Goal: Navigation & Orientation: Find specific page/section

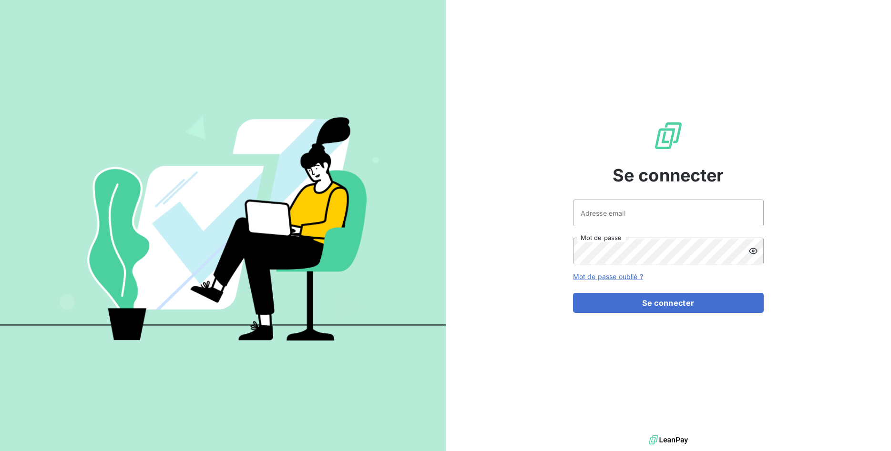
type input "[PERSON_NAME][EMAIL_ADDRESS][DOMAIN_NAME]"
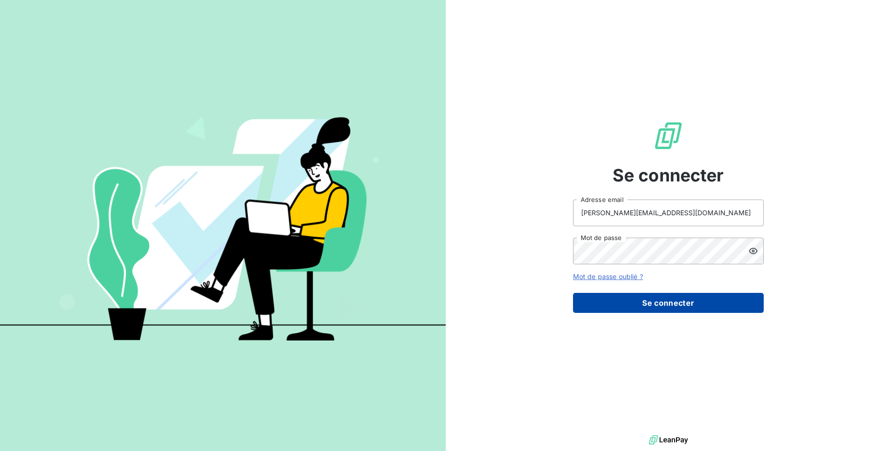
click at [694, 303] on button "Se connecter" at bounding box center [668, 303] width 191 height 20
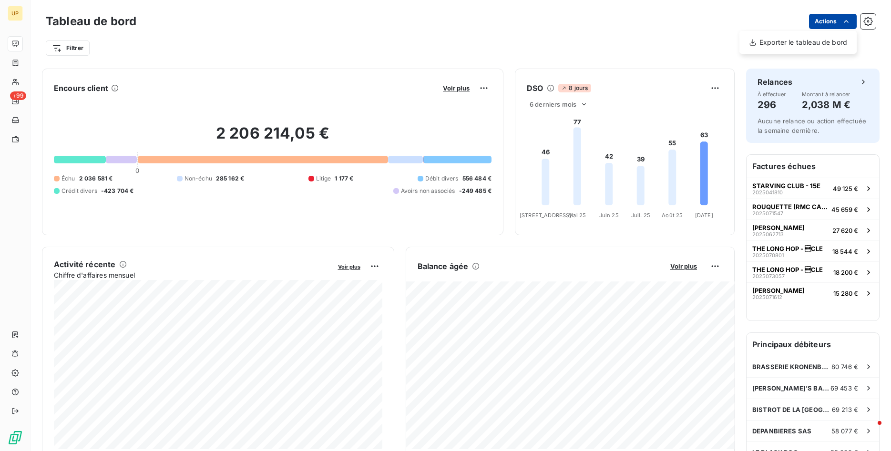
click at [844, 23] on html "UP +99 Tableau de bord Actions Exporter le tableau de bord Filtrer Encours clie…" at bounding box center [445, 225] width 891 height 451
drag, startPoint x: 657, startPoint y: 21, endPoint x: 657, endPoint y: 26, distance: 4.8
click at [657, 21] on html "UP +99 Tableau de bord Actions Filtrer Encours client Voir plus 2 206 214,05 € …" at bounding box center [445, 225] width 891 height 451
click at [578, 107] on div "6 derniers mois" at bounding box center [559, 104] width 64 height 11
click at [537, 146] on li "12" at bounding box center [560, 141] width 63 height 17
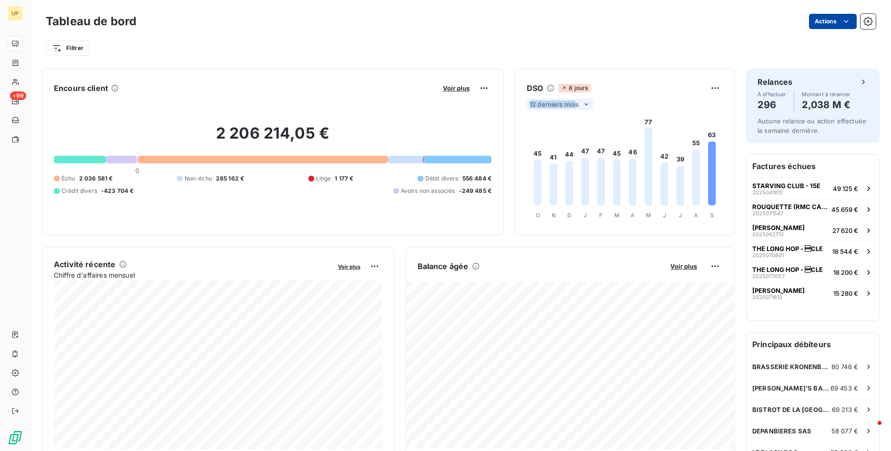
click at [576, 100] on div "DSO 8 jours 12 derniers mois 45 41 44 47 47 45 46 77 42 39 55 63 O O N N D D J …" at bounding box center [624, 152] width 219 height 143
click at [586, 102] on icon at bounding box center [587, 105] width 8 height 8
click at [561, 120] on li "6" at bounding box center [560, 122] width 63 height 17
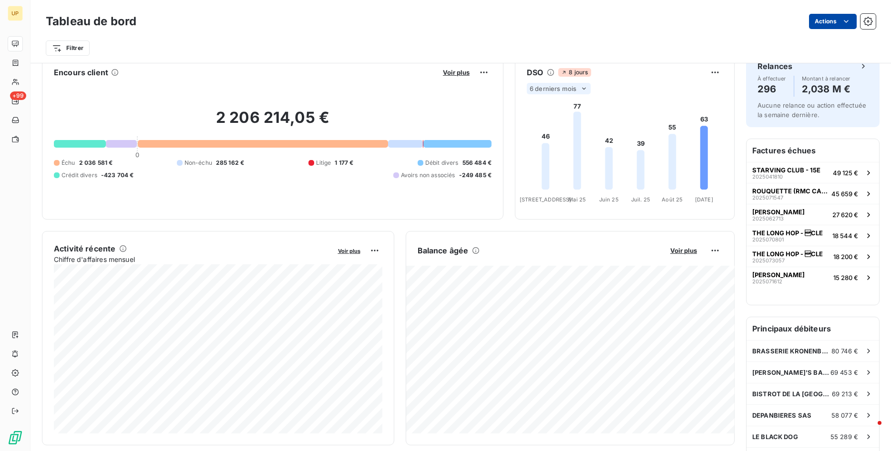
scroll to position [0, 0]
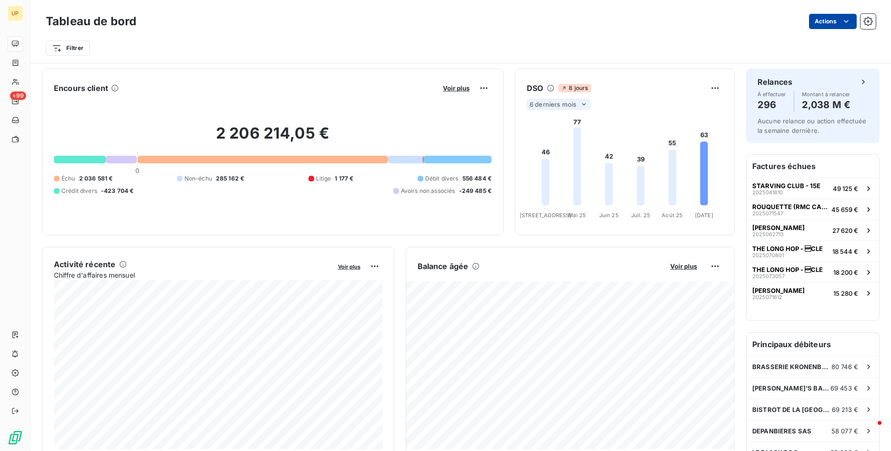
click at [82, 160] on div at bounding box center [80, 160] width 52 height 8
click at [124, 162] on div at bounding box center [121, 160] width 31 height 8
click at [249, 160] on div at bounding box center [263, 160] width 250 height 8
click at [412, 161] on div at bounding box center [405, 160] width 35 height 8
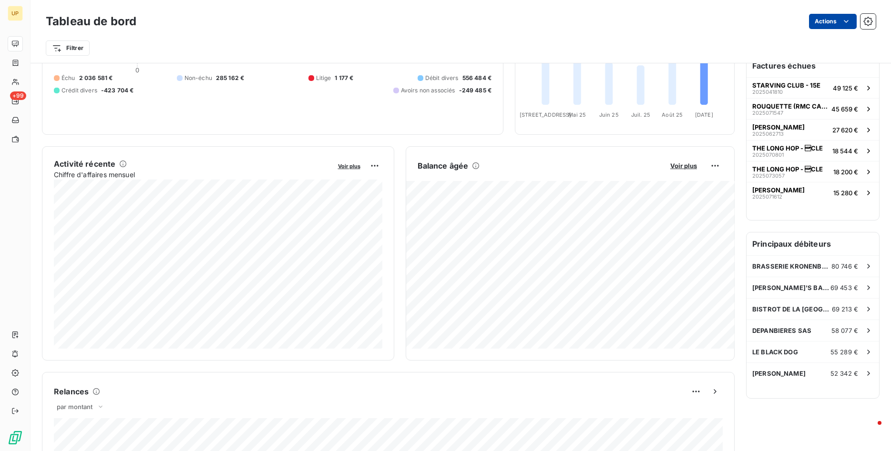
scroll to position [40, 0]
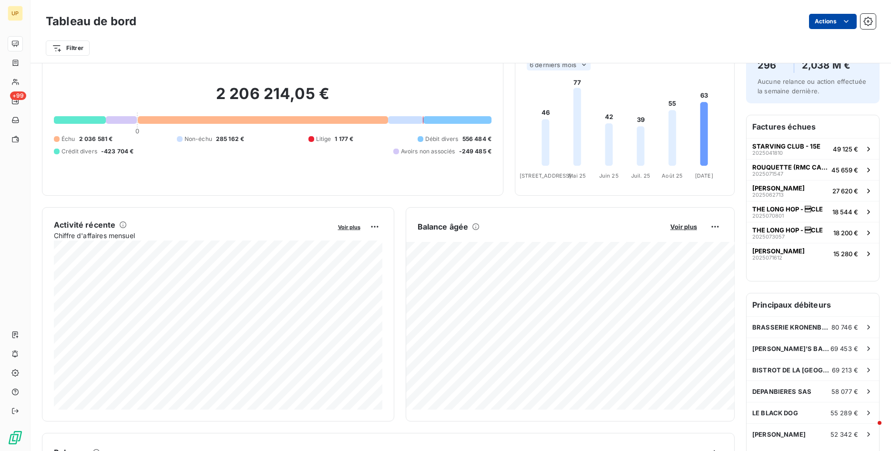
drag, startPoint x: 416, startPoint y: 120, endPoint x: 411, endPoint y: 124, distance: 6.5
click at [413, 123] on div at bounding box center [405, 120] width 35 height 8
click at [409, 126] on div "2 206 214,05 € 0 Échu 2 036 581 € Non-échu 285 162 € Litige 1 177 € Débit diver…" at bounding box center [273, 120] width 438 height 128
click at [334, 121] on div at bounding box center [263, 120] width 250 height 8
click at [789, 127] on h6 "Factures échues" at bounding box center [813, 126] width 133 height 23
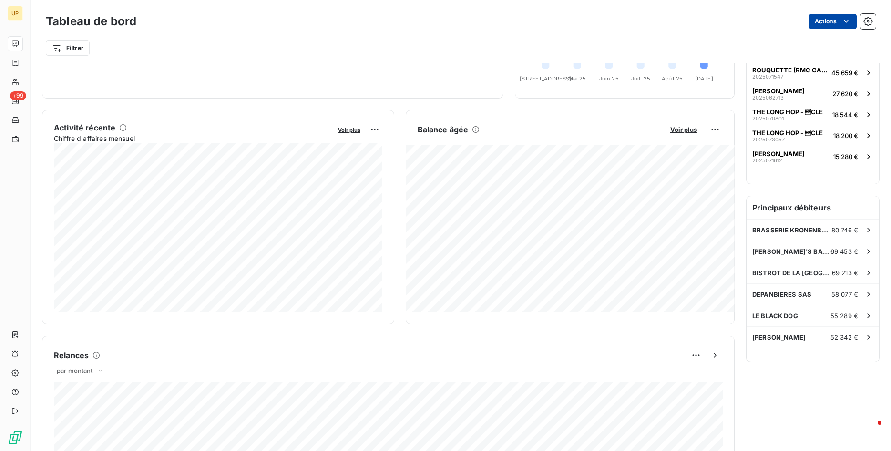
scroll to position [89, 0]
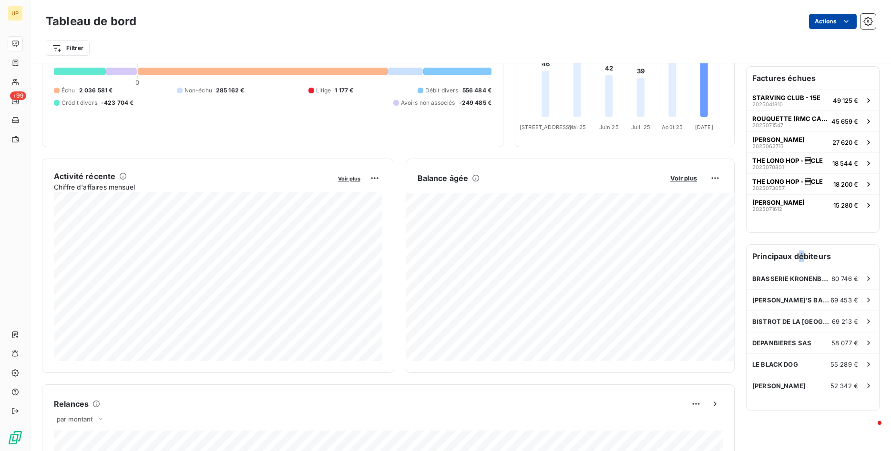
click at [799, 260] on h6 "Principaux débiteurs" at bounding box center [813, 256] width 133 height 23
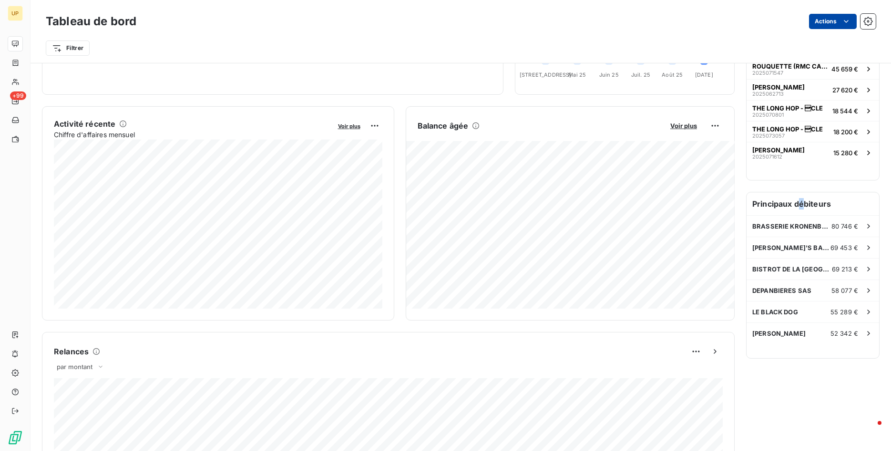
scroll to position [0, 0]
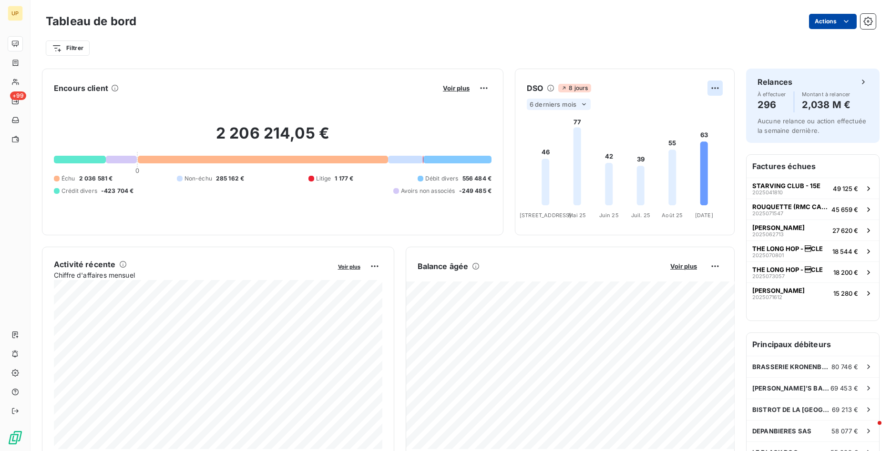
click at [711, 87] on html "UP +99 Tableau de bord Actions Filtrer Encours client Voir plus 2 206 214,05 € …" at bounding box center [445, 225] width 891 height 451
click at [655, 57] on html "UP +99 Tableau de bord Actions Filtrer Encours client Voir plus 2 206 214,05 € …" at bounding box center [445, 225] width 891 height 451
click at [484, 90] on html "UP +99 Tableau de bord Actions Filtrer Encours client Voir plus 2 206 214,05 € …" at bounding box center [445, 225] width 891 height 451
click at [462, 91] on html "UP +99 Tableau de bord Actions Filtrer Encours client Voir plus 2 206 214,05 € …" at bounding box center [445, 225] width 891 height 451
click at [458, 89] on span "Voir plus" at bounding box center [456, 88] width 27 height 8
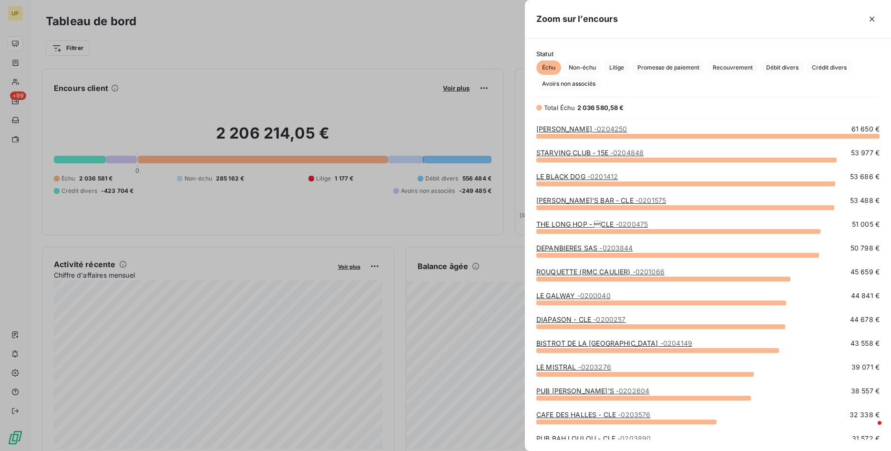
scroll to position [316, 366]
click at [586, 66] on span "Non-échu" at bounding box center [582, 68] width 39 height 14
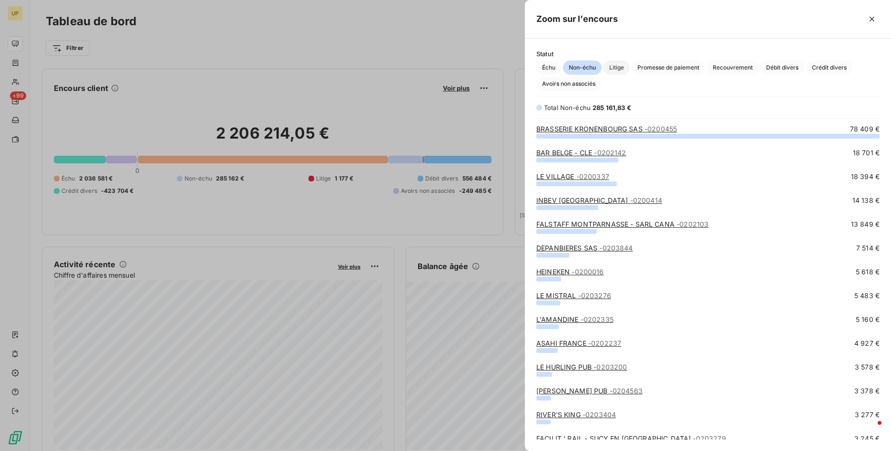
click at [620, 68] on span "Litige" at bounding box center [617, 68] width 26 height 14
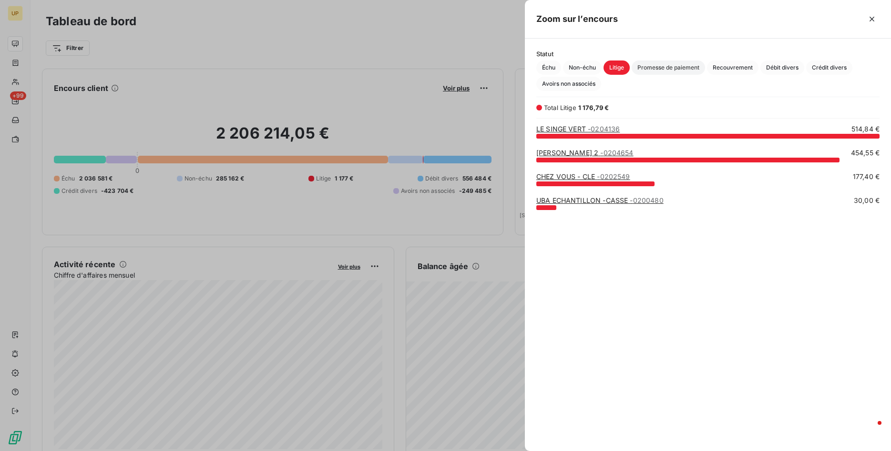
click at [650, 67] on span "Promesse de paiement" at bounding box center [668, 68] width 73 height 14
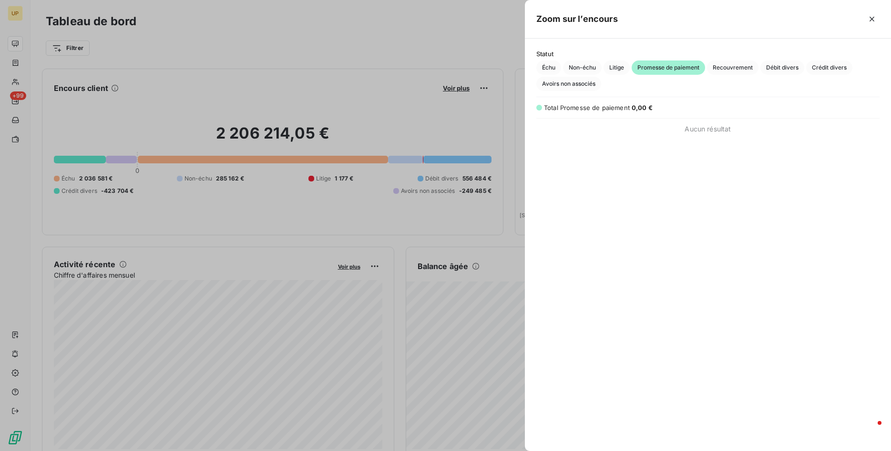
click at [717, 60] on div "Statut Échu Non-échu Litige Promesse de paiement Recouvrement Débit divers Créd…" at bounding box center [708, 70] width 366 height 41
click at [718, 69] on span "Recouvrement" at bounding box center [732, 68] width 51 height 14
click at [770, 72] on span "Débit divers" at bounding box center [782, 68] width 44 height 14
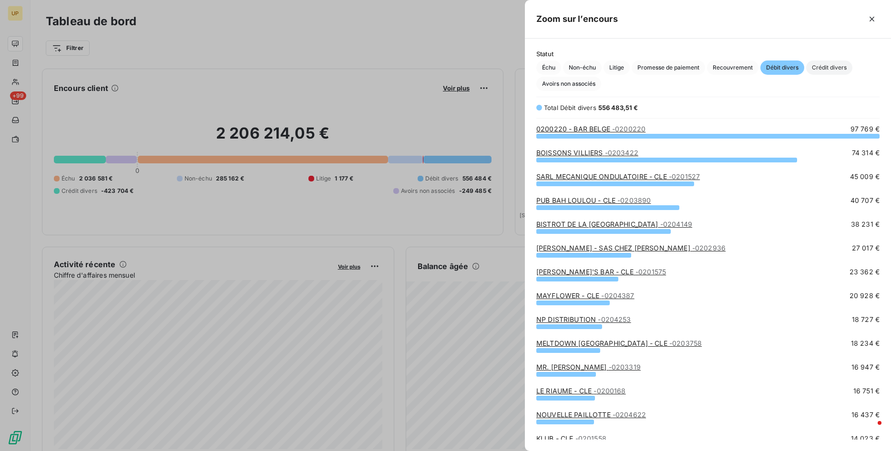
click at [817, 66] on span "Crédit divers" at bounding box center [829, 68] width 46 height 14
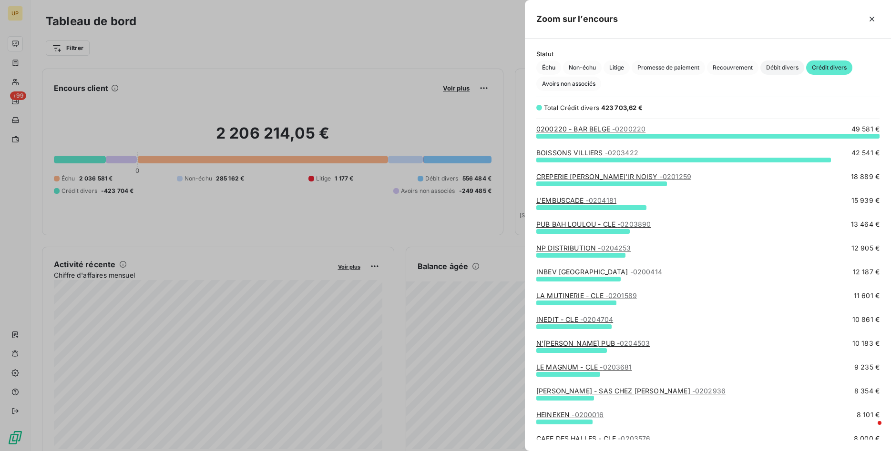
click at [788, 68] on span "Débit divers" at bounding box center [782, 68] width 44 height 14
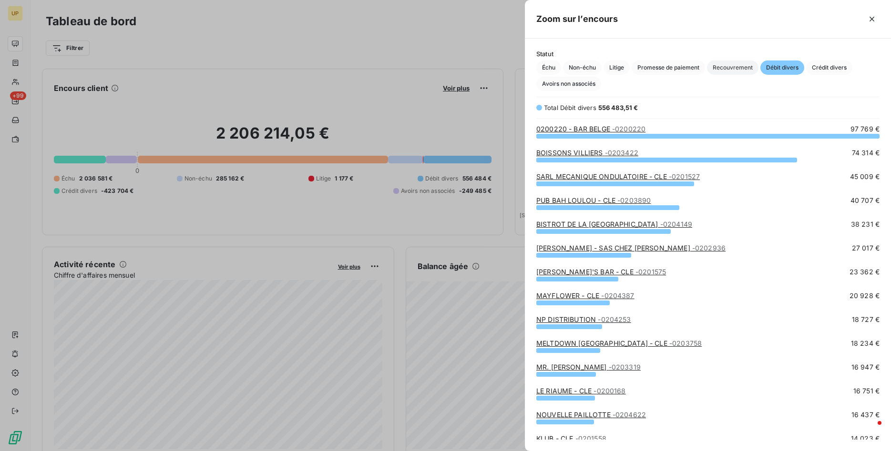
click at [733, 67] on span "Recouvrement" at bounding box center [732, 68] width 51 height 14
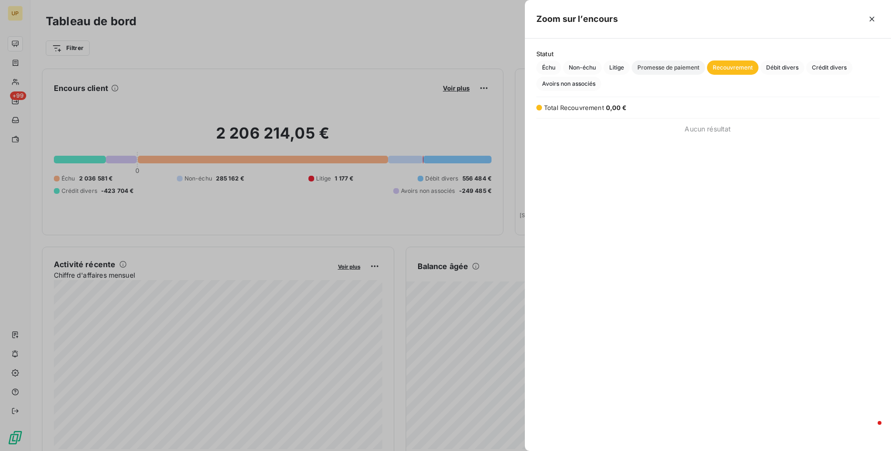
click at [683, 69] on span "Promesse de paiement" at bounding box center [668, 68] width 73 height 14
click at [625, 66] on span "Litige" at bounding box center [617, 68] width 26 height 14
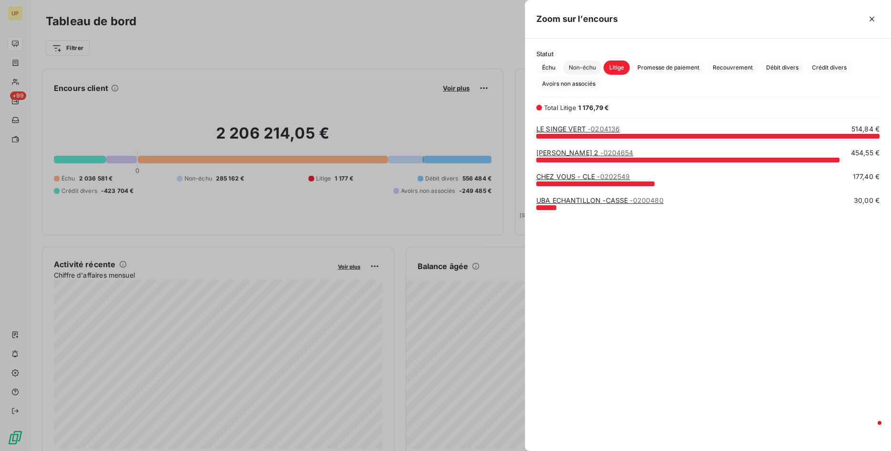
click at [588, 61] on span "Non-échu" at bounding box center [582, 68] width 39 height 14
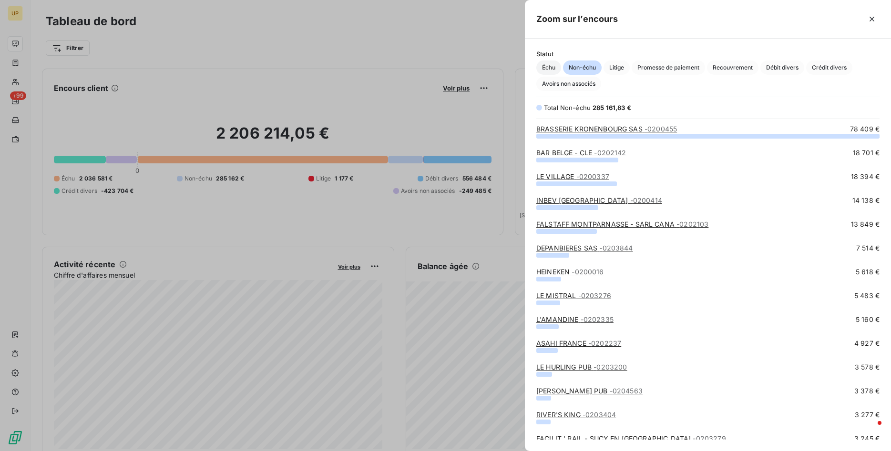
click at [549, 66] on span "Échu" at bounding box center [548, 68] width 25 height 14
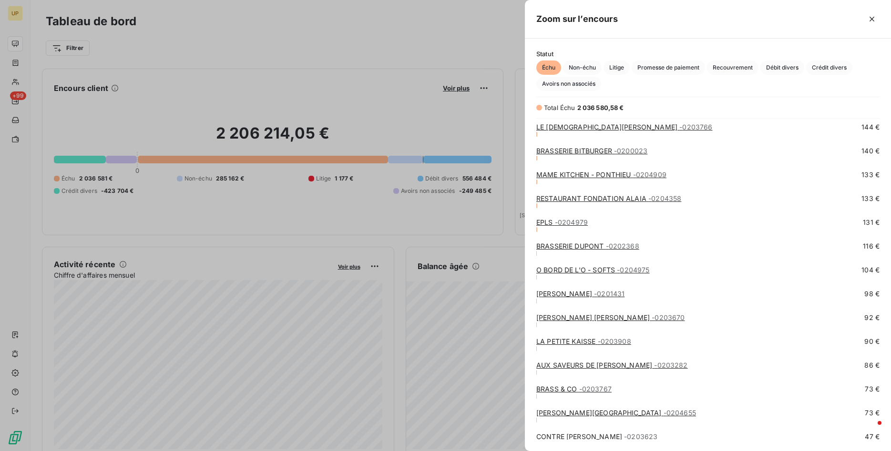
scroll to position [7416, 0]
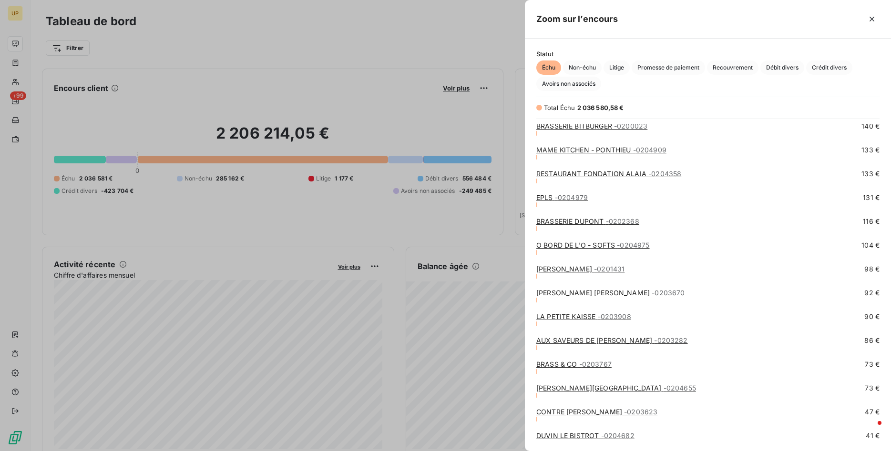
click at [562, 366] on link "BRASS & CO - 0203767" at bounding box center [573, 364] width 75 height 8
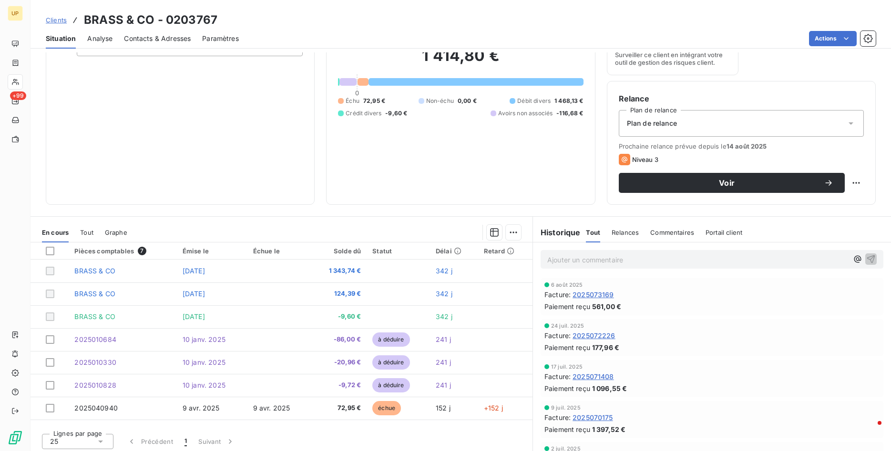
scroll to position [114, 0]
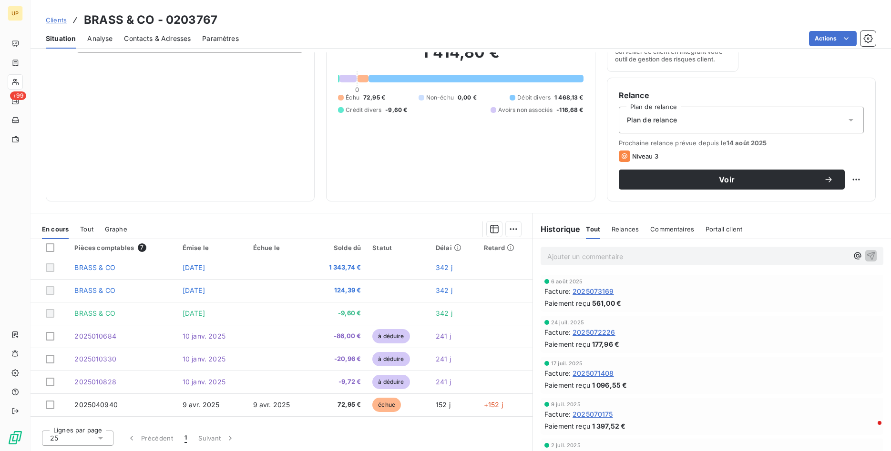
click at [348, 81] on div at bounding box center [347, 79] width 17 height 8
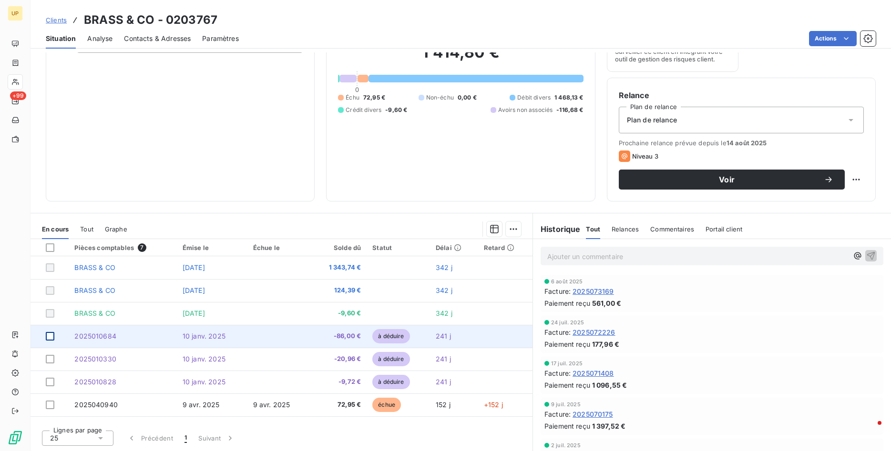
click at [51, 339] on div at bounding box center [50, 336] width 9 height 9
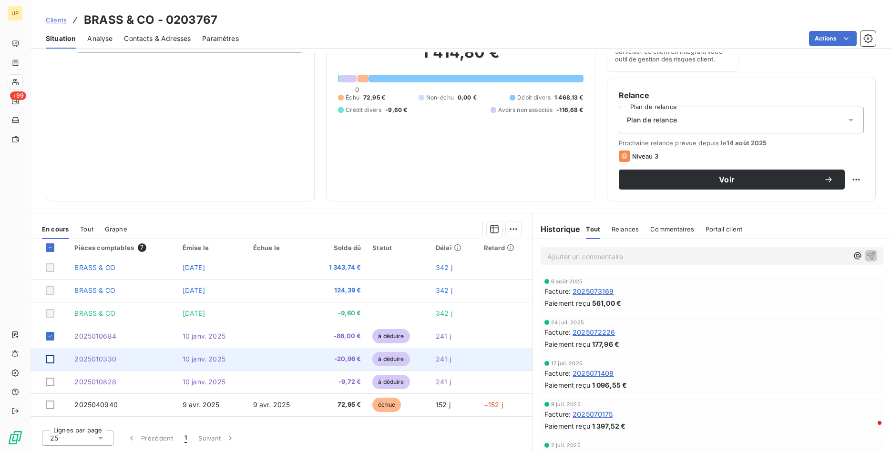
click at [50, 359] on div at bounding box center [50, 359] width 9 height 9
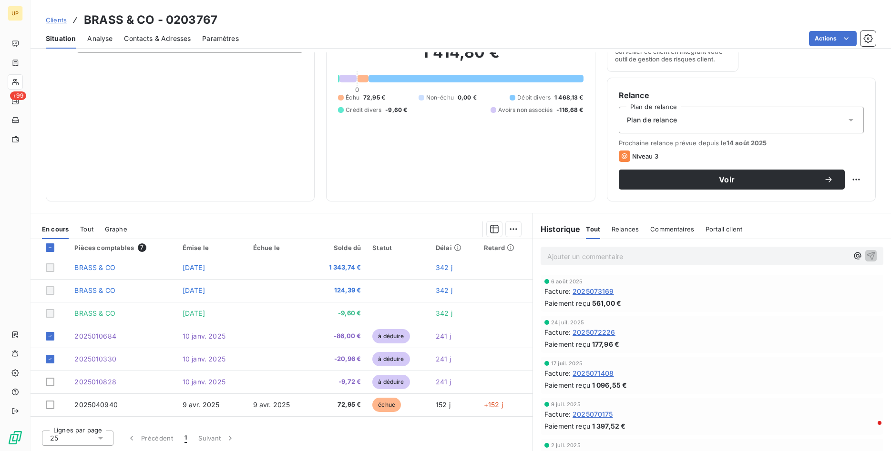
scroll to position [0, 0]
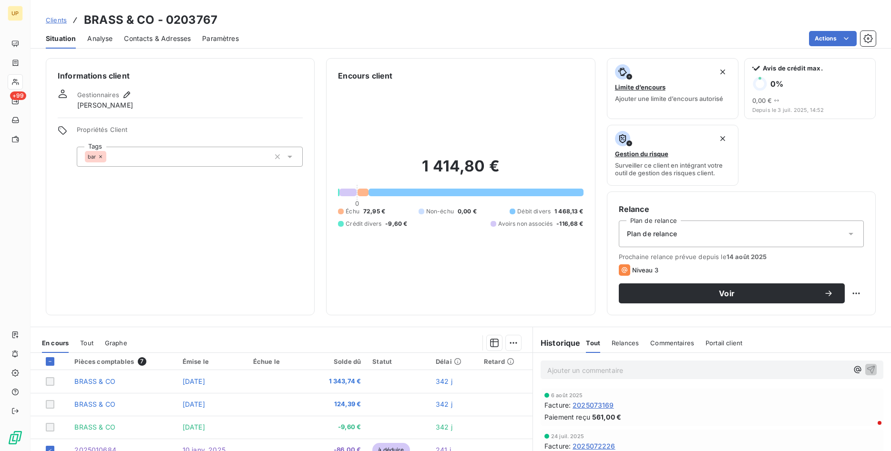
click at [58, 20] on span "Clients" at bounding box center [56, 20] width 21 height 8
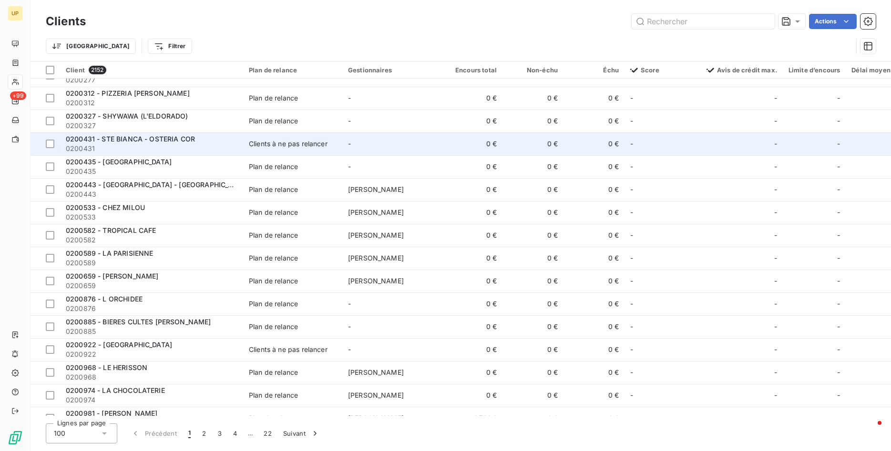
scroll to position [243, 0]
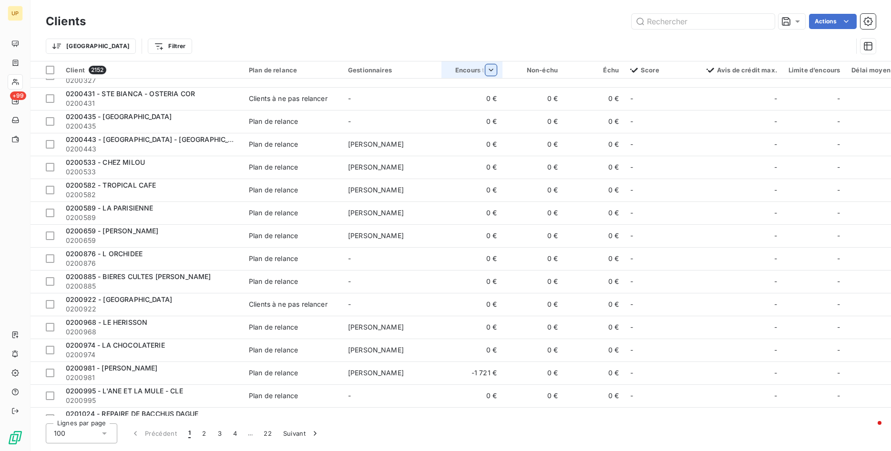
click at [488, 76] on html "UP +99 Clients Actions Trier Filtrer Client 2152 Plan de relance Gestionnaires …" at bounding box center [445, 225] width 891 height 451
click at [458, 111] on span "Trier par ordre décroissant" at bounding box center [445, 111] width 85 height 10
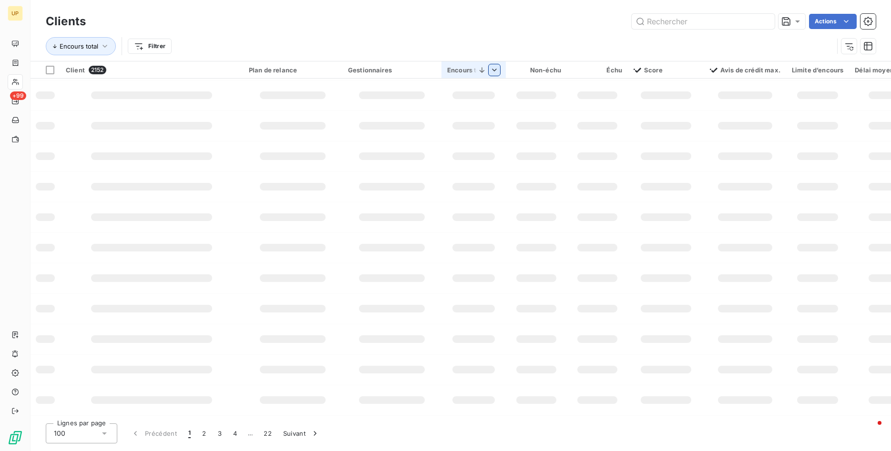
click at [497, 67] on html "UP +99 Clients Actions Encours total Filtrer Client 2152 Plan de relance Gestio…" at bounding box center [445, 225] width 891 height 451
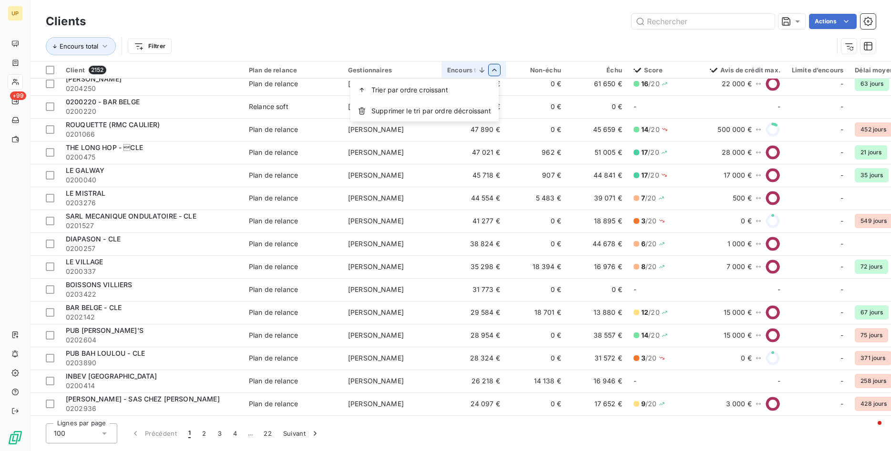
click at [520, 42] on html "UP +99 Clients Actions Encours total Filtrer Client 2152 Plan de relance Gestio…" at bounding box center [445, 225] width 891 height 451
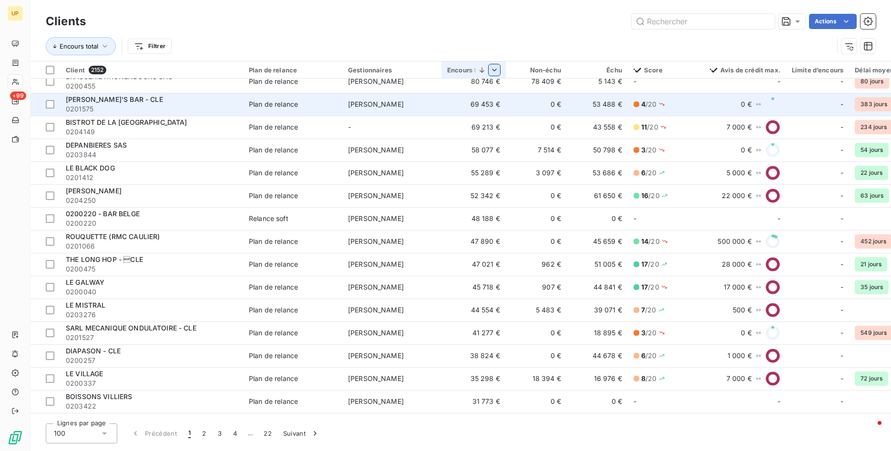
scroll to position [0, 0]
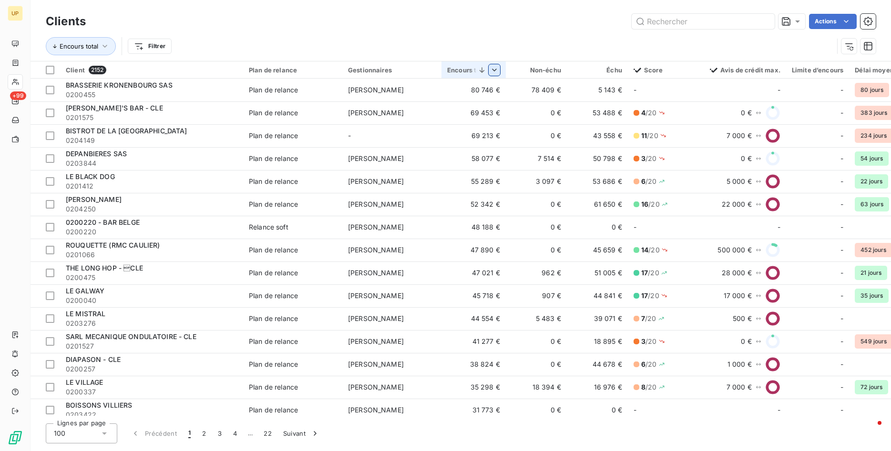
click at [487, 72] on div at bounding box center [485, 69] width 31 height 11
click at [493, 72] on html "UP +99 Clients Actions Encours total Filtrer Client 2152 Plan de relance Gestio…" at bounding box center [445, 225] width 891 height 451
click at [452, 91] on div "Trier par ordre croissant" at bounding box center [424, 90] width 148 height 21
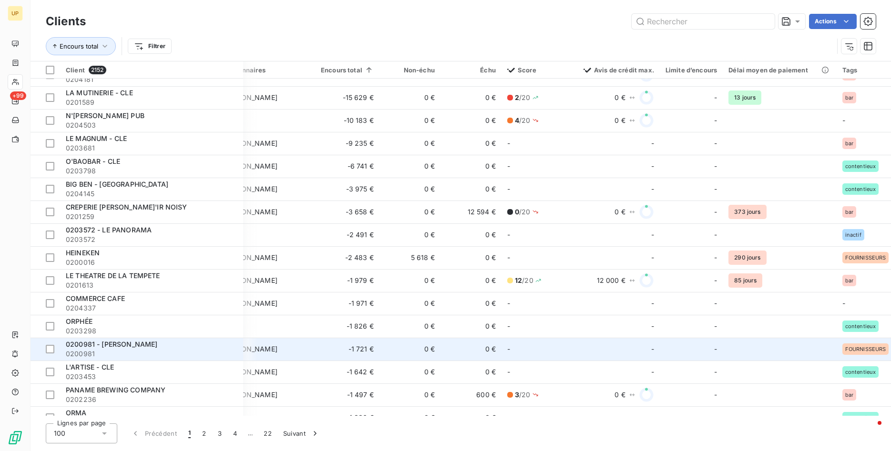
scroll to position [0, 126]
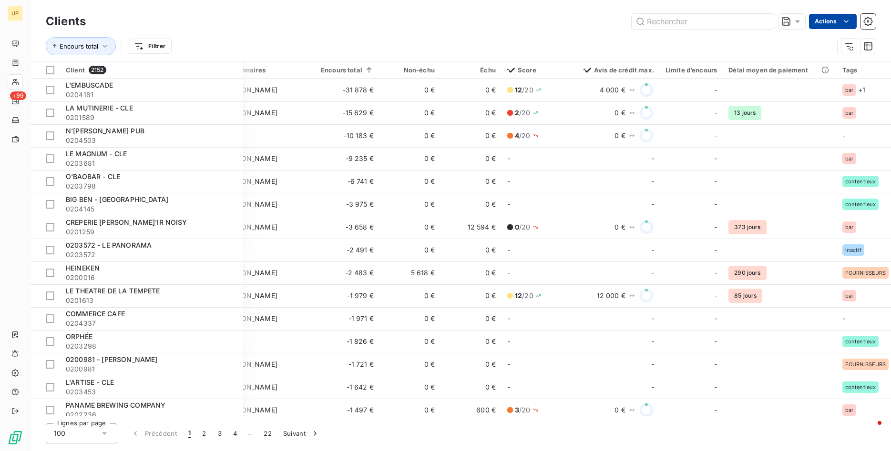
click at [816, 25] on html "UP +99 Clients Actions Encours total Filtrer Client 2152 Plan de relance Gestio…" at bounding box center [445, 225] width 891 height 451
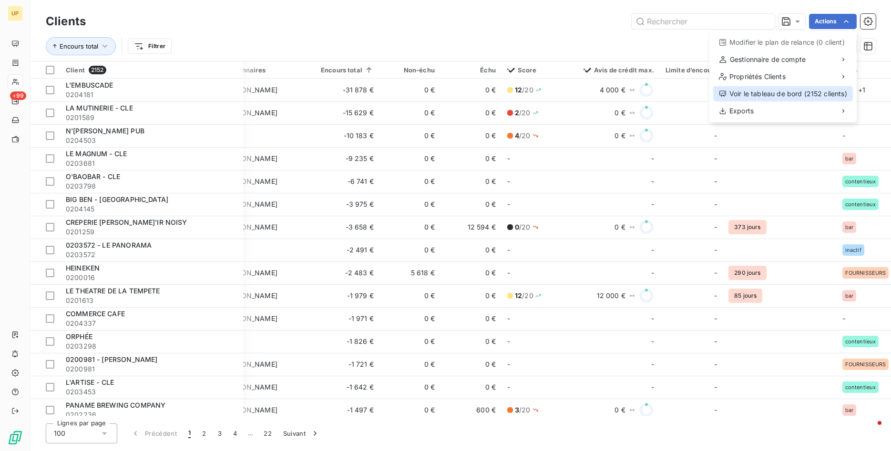
click at [757, 92] on div "Voir le tableau de bord (2152 clients)" at bounding box center [783, 93] width 140 height 15
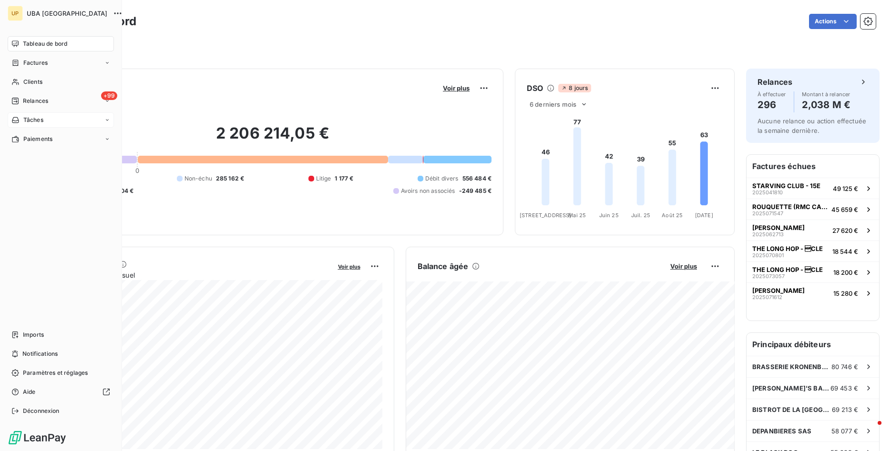
click at [93, 119] on div "Tâches" at bounding box center [61, 120] width 106 height 15
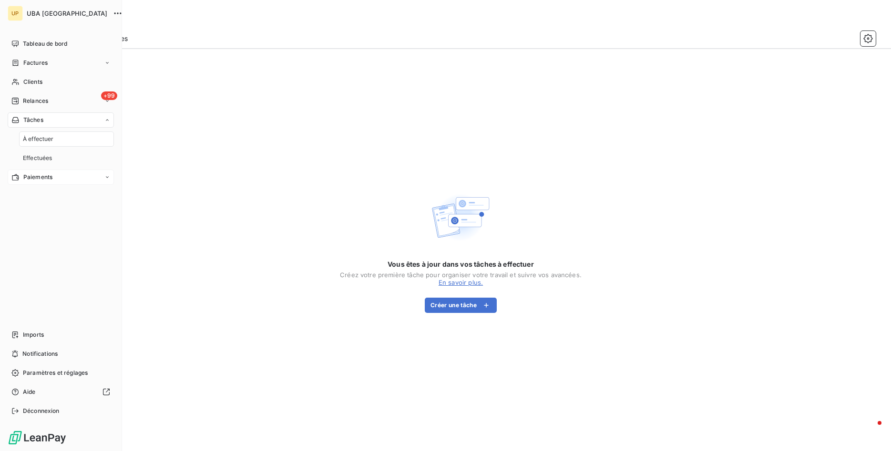
click at [55, 181] on div "Paiements" at bounding box center [61, 177] width 106 height 15
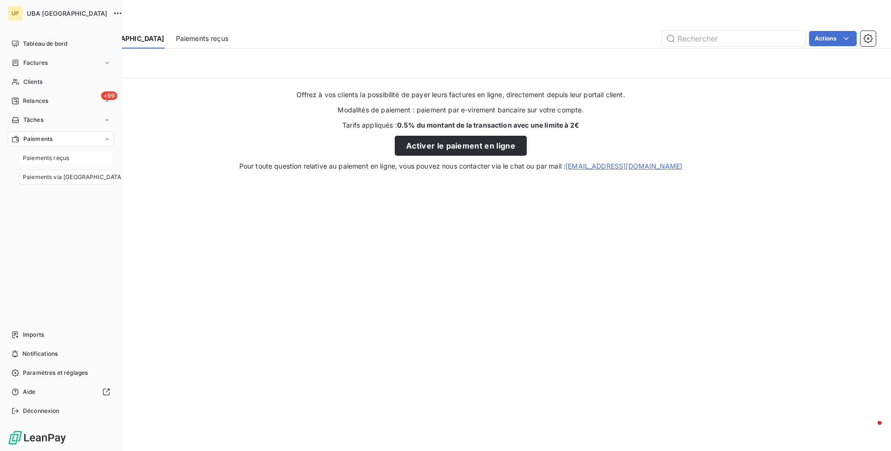
click at [51, 160] on span "Paiements reçus" at bounding box center [46, 158] width 46 height 9
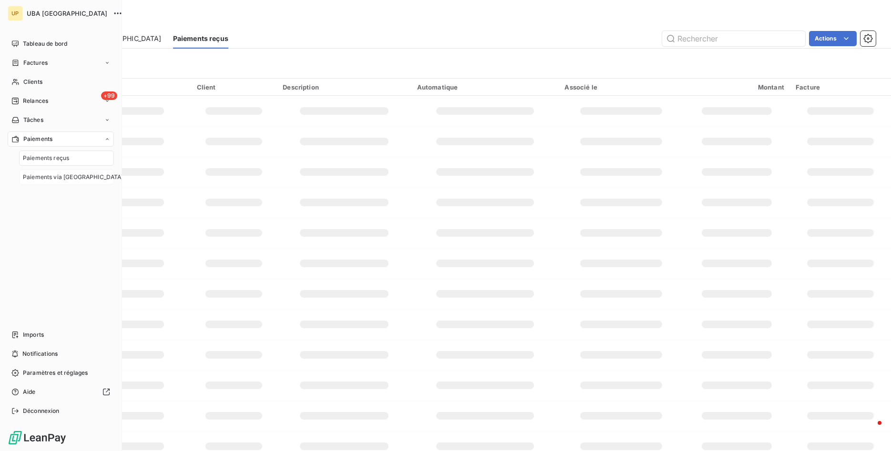
click at [46, 179] on span "Paiements via [GEOGRAPHIC_DATA]" at bounding box center [73, 177] width 101 height 9
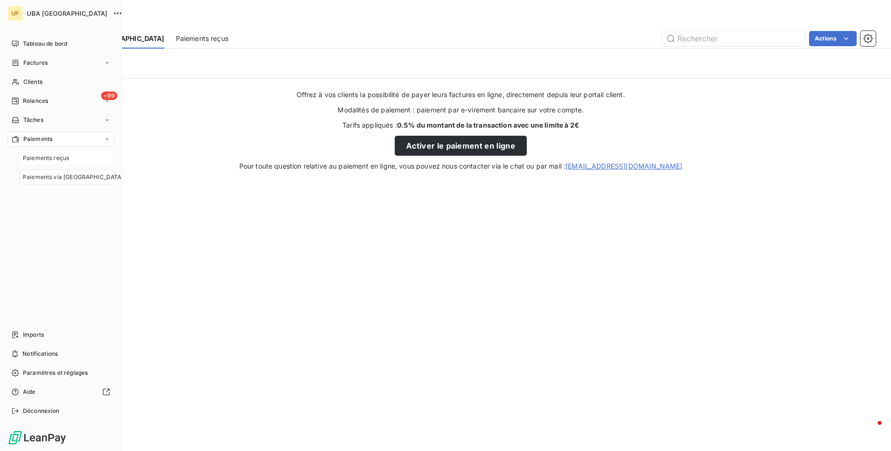
click at [42, 153] on div "Paiements Paiements reçus Paiements via [GEOGRAPHIC_DATA]" at bounding box center [61, 158] width 106 height 53
click at [40, 162] on span "Paiements reçus" at bounding box center [46, 158] width 46 height 9
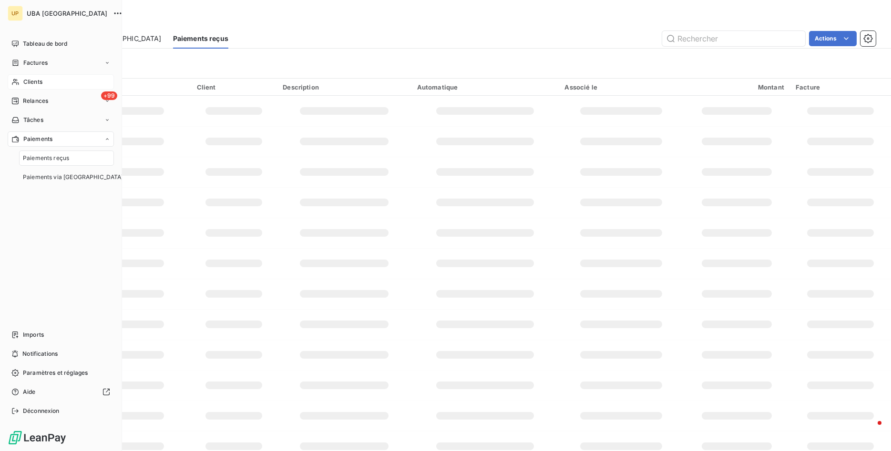
click at [52, 83] on div "Clients" at bounding box center [61, 81] width 106 height 15
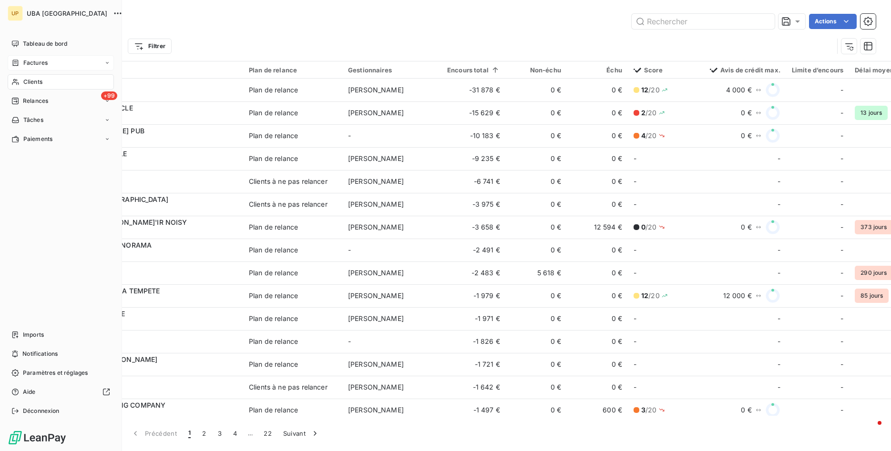
click at [51, 65] on div "Factures" at bounding box center [61, 62] width 106 height 15
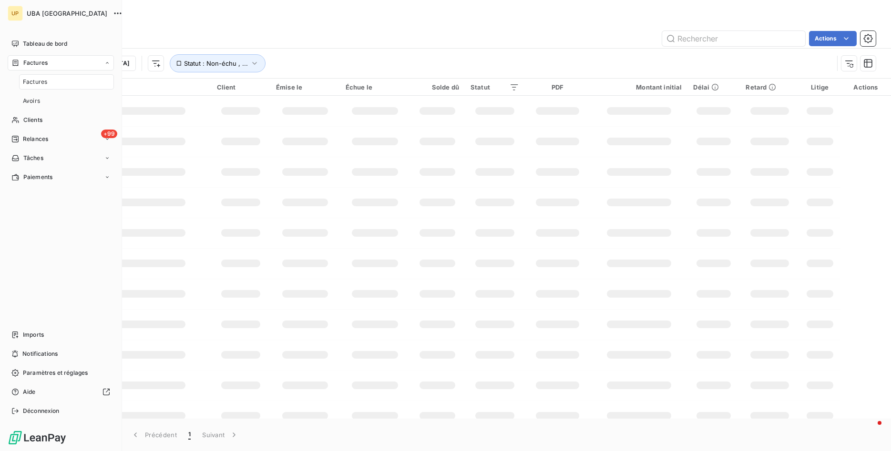
click at [37, 84] on span "Factures" at bounding box center [35, 82] width 24 height 9
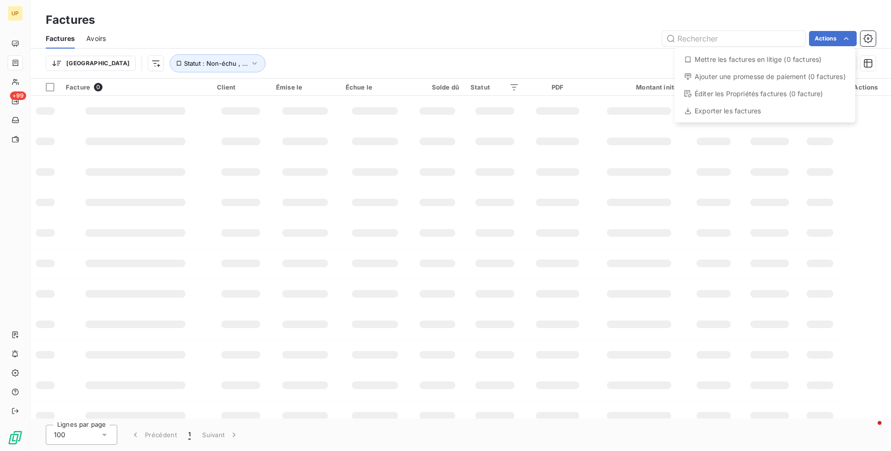
click at [846, 41] on html "UP +99 Factures Factures Avoirs Actions Mettre les factures en litige (0 factur…" at bounding box center [445, 225] width 891 height 451
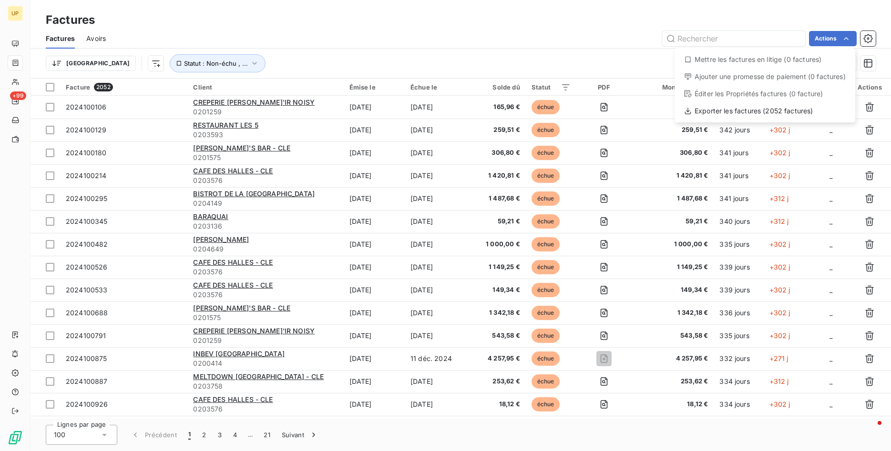
click at [409, 35] on html "UP +99 Factures Factures Avoirs Actions Mettre les factures en litige (0 factur…" at bounding box center [445, 225] width 891 height 451
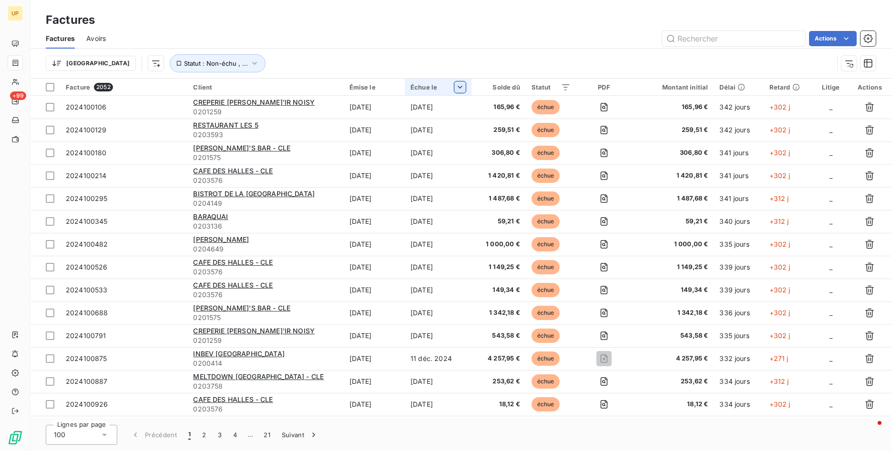
click at [465, 85] on html "UP +99 Factures Factures Avoirs Actions Trier Statut : Non-échu , ... Facture 2…" at bounding box center [445, 225] width 891 height 451
click at [466, 53] on html "UP +99 Factures Factures Avoirs Actions Trier Statut : Non-échu , ... Facture 2…" at bounding box center [445, 225] width 891 height 451
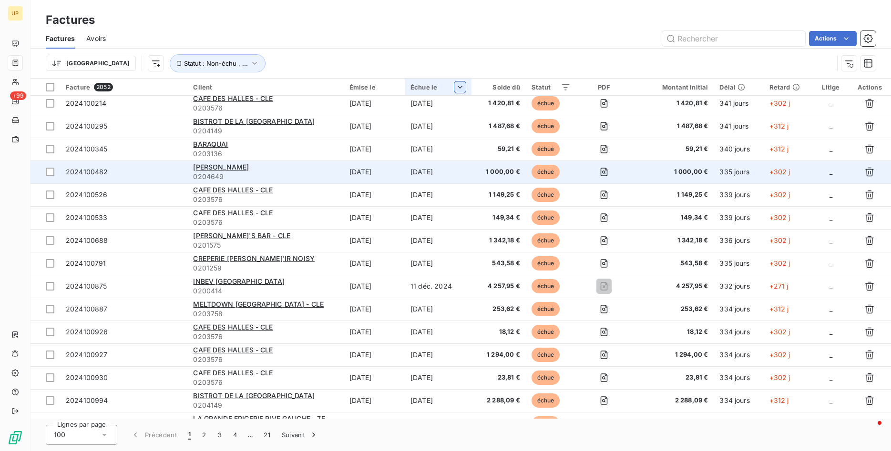
scroll to position [97, 0]
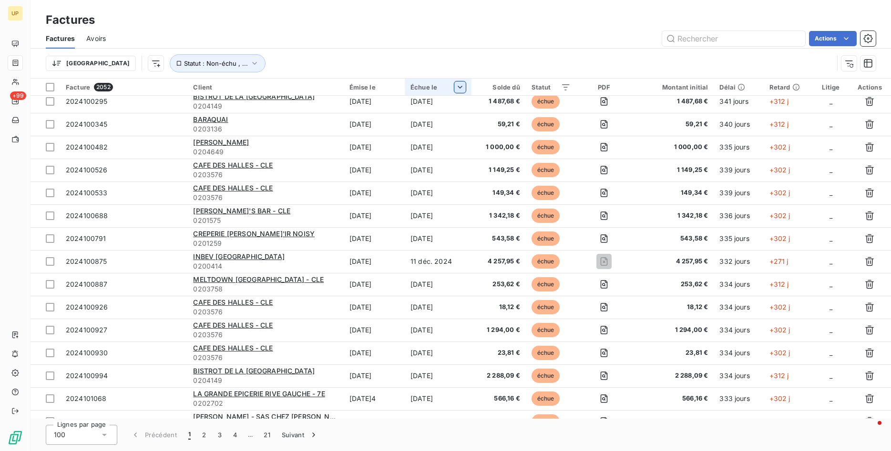
click at [442, 91] on th "Échue le" at bounding box center [438, 87] width 67 height 17
click at [465, 89] on html "UP +99 Factures Factures Avoirs Actions Trier Statut : Non-échu , ... Facture 2…" at bounding box center [445, 225] width 891 height 451
click at [438, 107] on span "Trier par ordre croissant" at bounding box center [413, 107] width 77 height 10
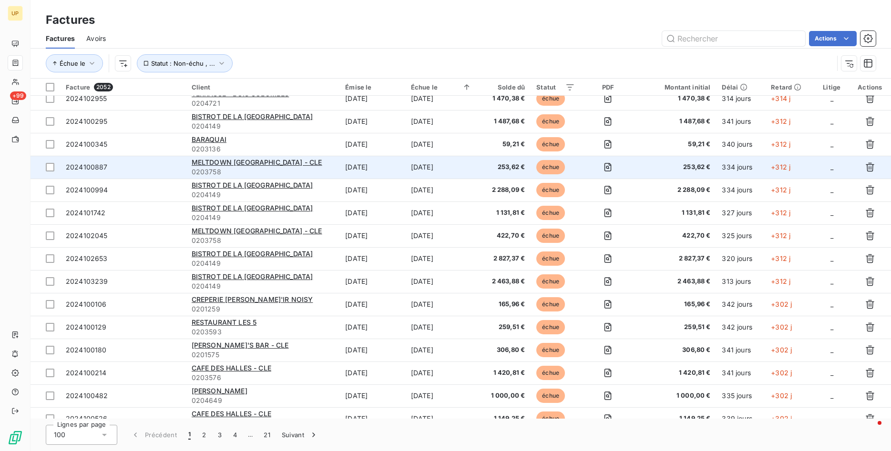
scroll to position [0, 0]
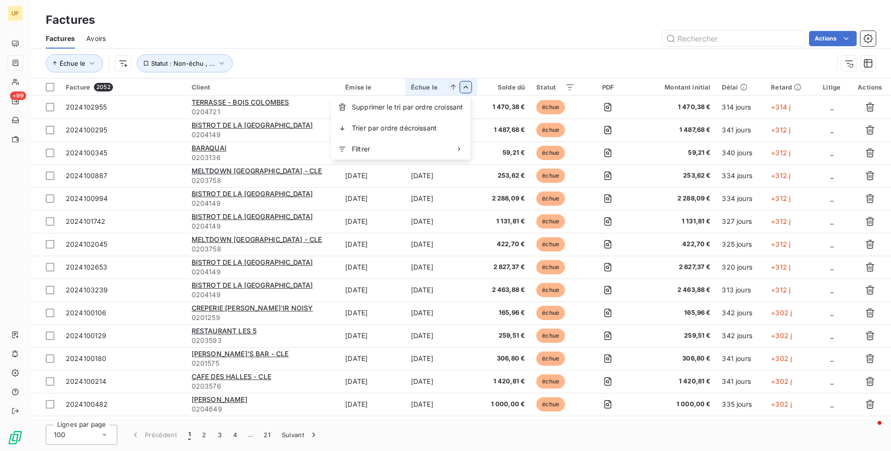
click at [465, 83] on html "UP +99 Factures Factures Avoirs Actions Échue le Statut : Non-échu , ... Factur…" at bounding box center [445, 225] width 891 height 451
click at [420, 130] on span "Trier par ordre décroissant" at bounding box center [394, 128] width 85 height 10
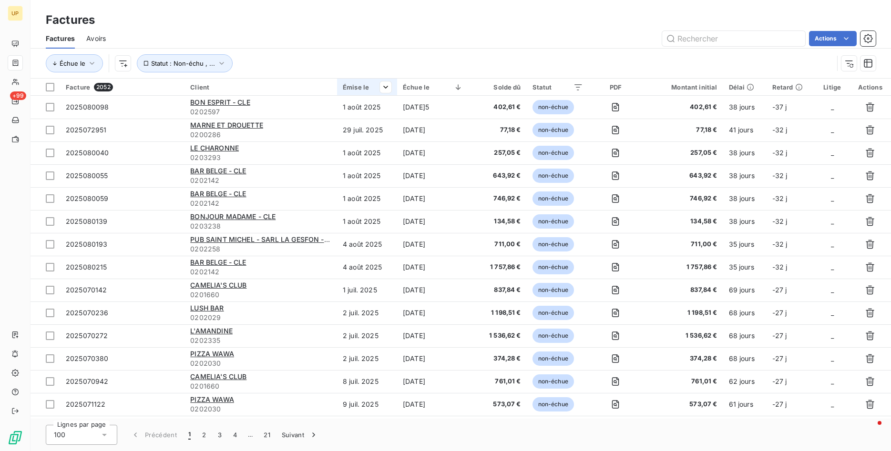
click at [369, 91] on div "Émise le" at bounding box center [367, 87] width 49 height 8
click at [387, 86] on html "UP +99 Factures Factures Avoirs Actions Échue le Statut : Non-échu , ... Factur…" at bounding box center [445, 225] width 891 height 451
click at [350, 110] on span "Trier par ordre croissant" at bounding box center [337, 107] width 77 height 10
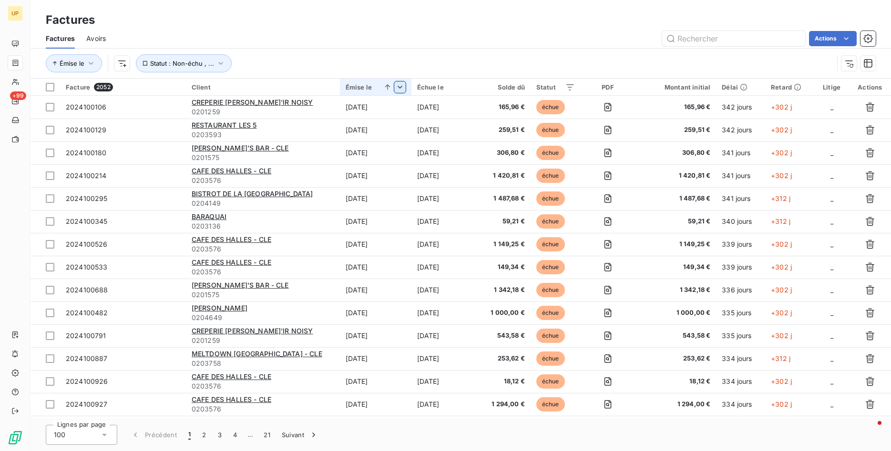
click at [521, 89] on div "Solde dû" at bounding box center [503, 87] width 42 height 8
click at [216, 61] on icon "button" at bounding box center [221, 64] width 10 height 10
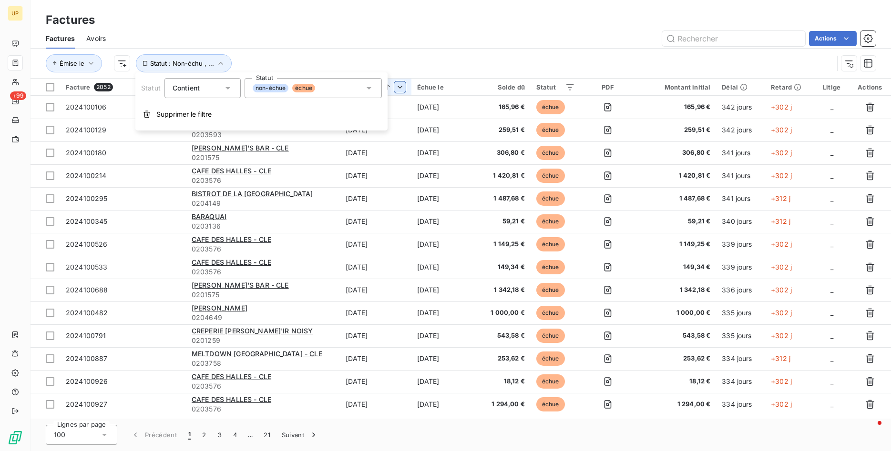
click at [216, 91] on div "Contient is" at bounding box center [198, 88] width 51 height 13
click at [268, 39] on div "Actions" at bounding box center [496, 38] width 758 height 15
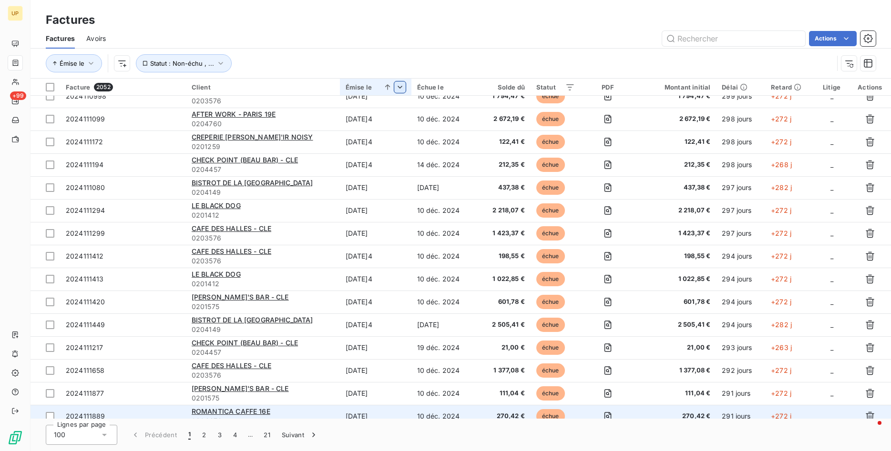
scroll to position [1507, 0]
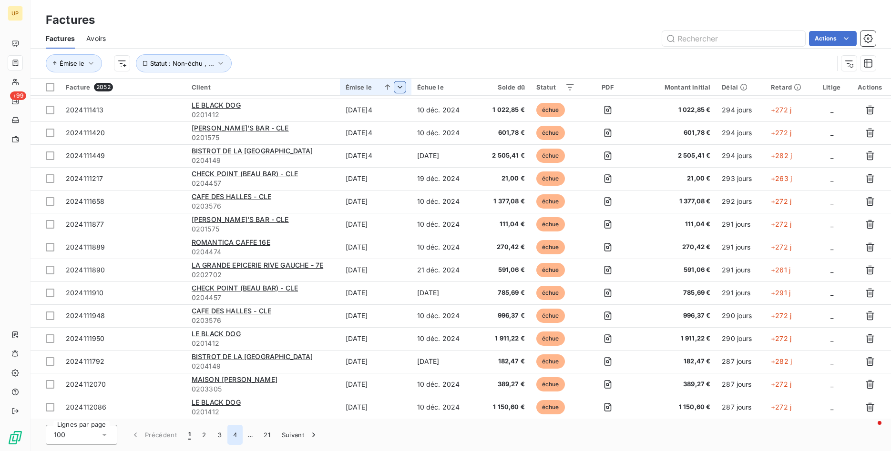
click at [233, 436] on button "4" at bounding box center [234, 435] width 15 height 20
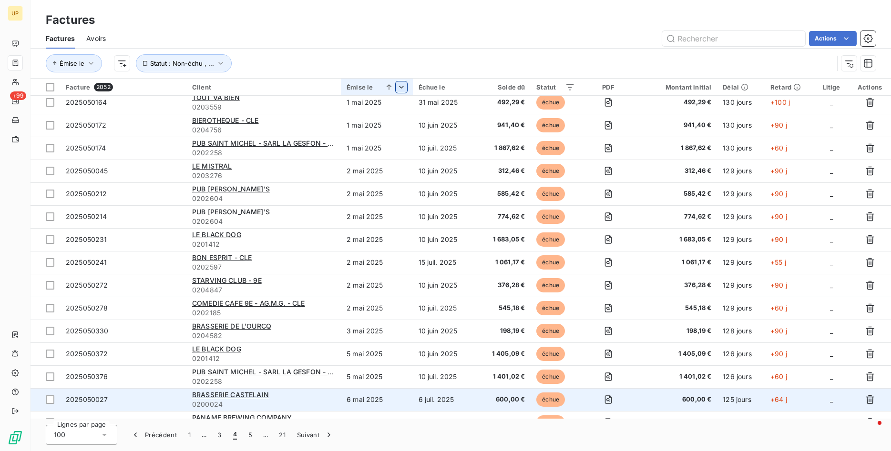
scroll to position [1966, 0]
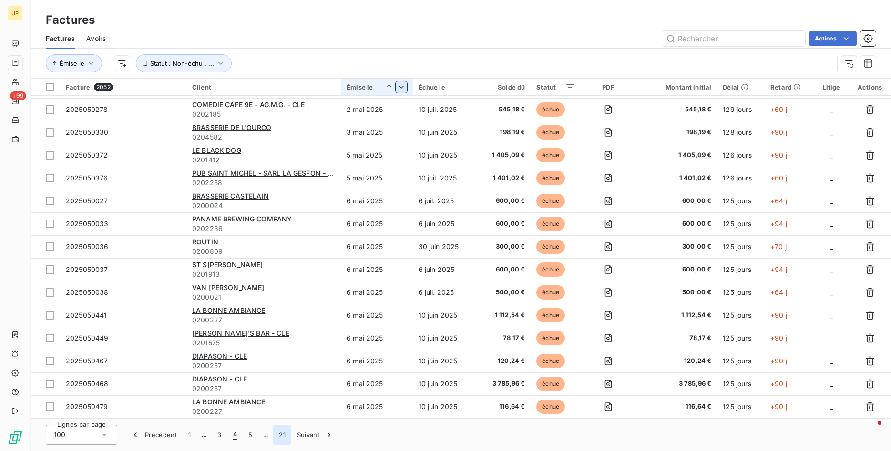
click at [283, 432] on button "21" at bounding box center [282, 435] width 18 height 20
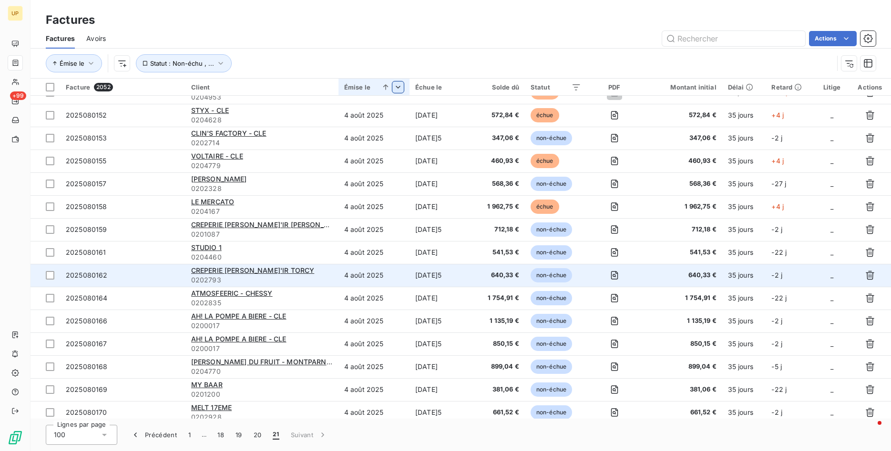
scroll to position [0, 0]
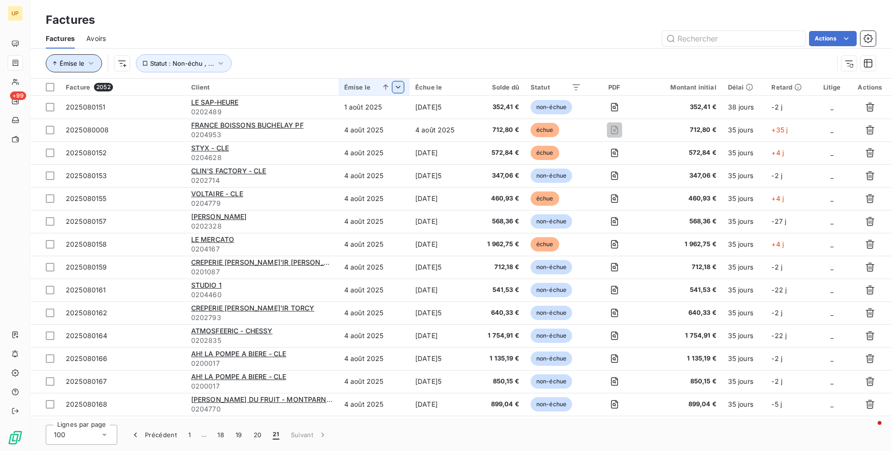
click at [92, 62] on icon "button" at bounding box center [91, 64] width 10 height 10
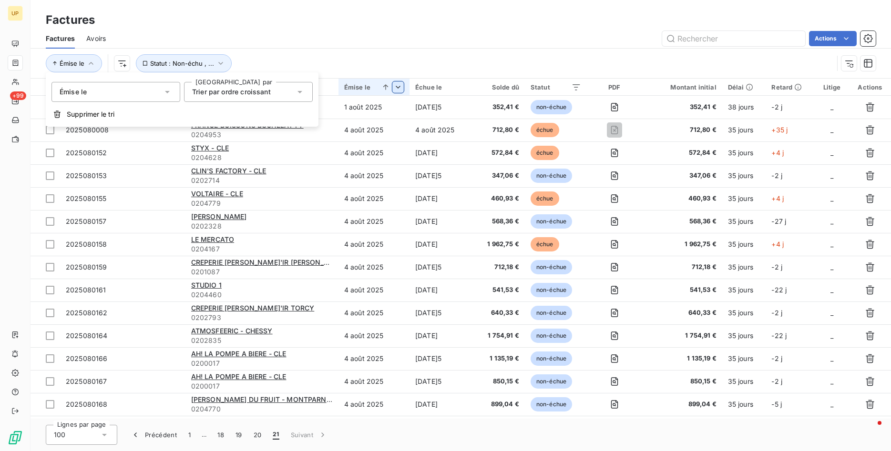
click at [163, 91] on icon at bounding box center [168, 92] width 10 height 10
click at [279, 45] on div "Actions" at bounding box center [496, 38] width 758 height 15
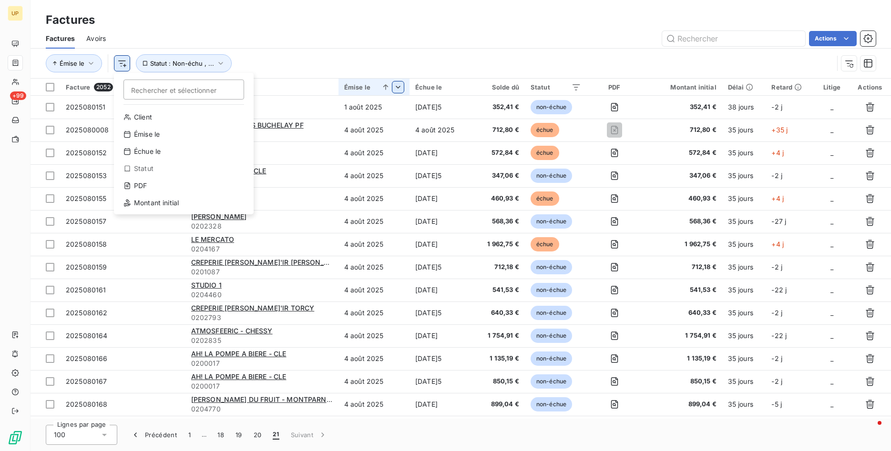
click at [127, 64] on html "UP +99 Factures Factures Avoirs Actions Émise le Rechercher et sélectionner Cli…" at bounding box center [445, 225] width 891 height 451
click at [343, 37] on html "UP +99 Factures Factures Avoirs Actions Émise le Rechercher et sélectionner Cli…" at bounding box center [445, 225] width 891 height 451
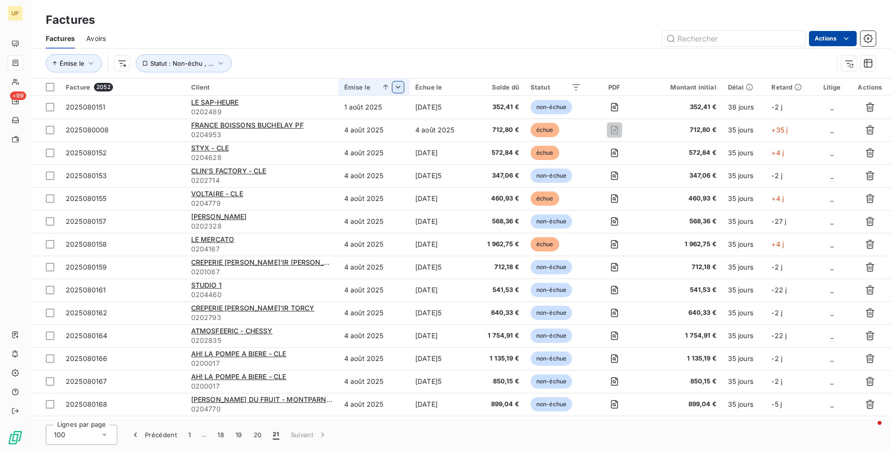
click at [839, 39] on html "UP +99 Factures Factures Avoirs Actions Émise le Statut : Non-échu , ... Factur…" at bounding box center [445, 225] width 891 height 451
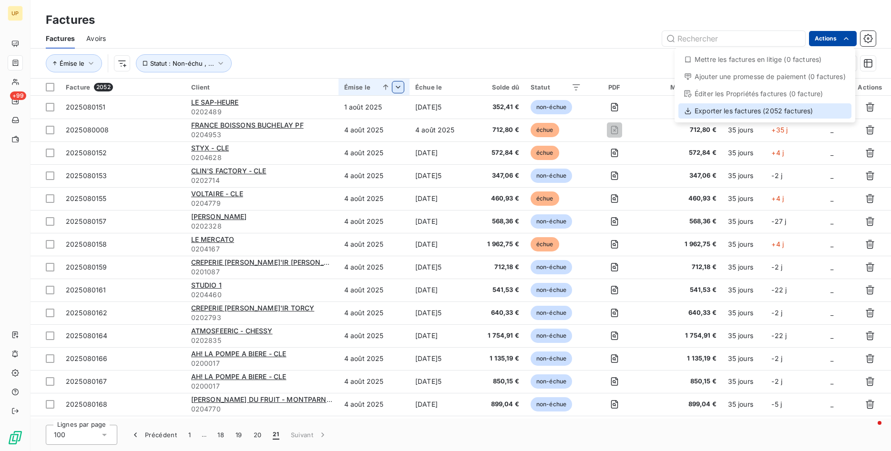
click at [712, 111] on div "Exporter les factures (2052 factures)" at bounding box center [764, 110] width 173 height 15
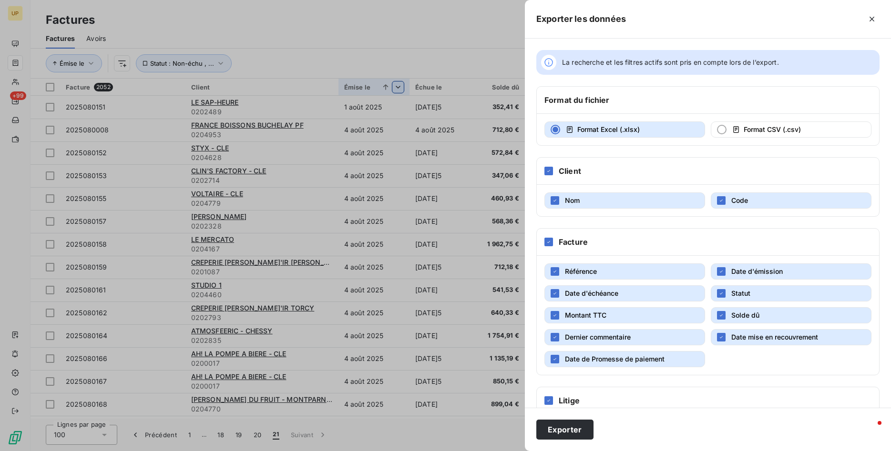
click at [643, 150] on div "La recherche et les filtres actifs sont pris en compte lors de l’export. Format…" at bounding box center [708, 223] width 366 height 369
click at [682, 16] on div at bounding box center [753, 18] width 254 height 15
click at [701, 18] on div at bounding box center [753, 18] width 254 height 15
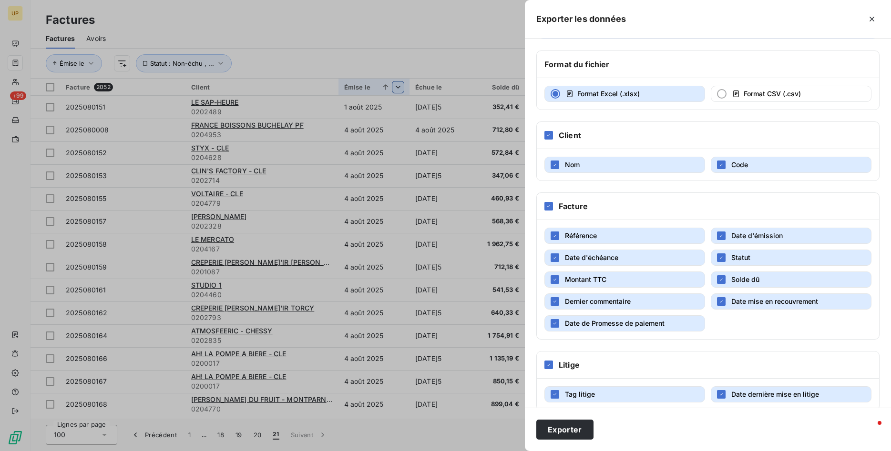
scroll to position [50, 0]
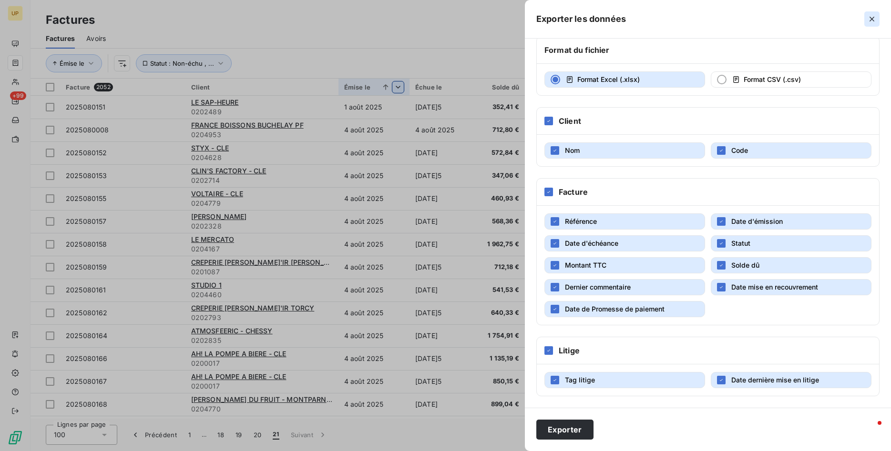
click at [869, 21] on icon "button" at bounding box center [872, 19] width 10 height 10
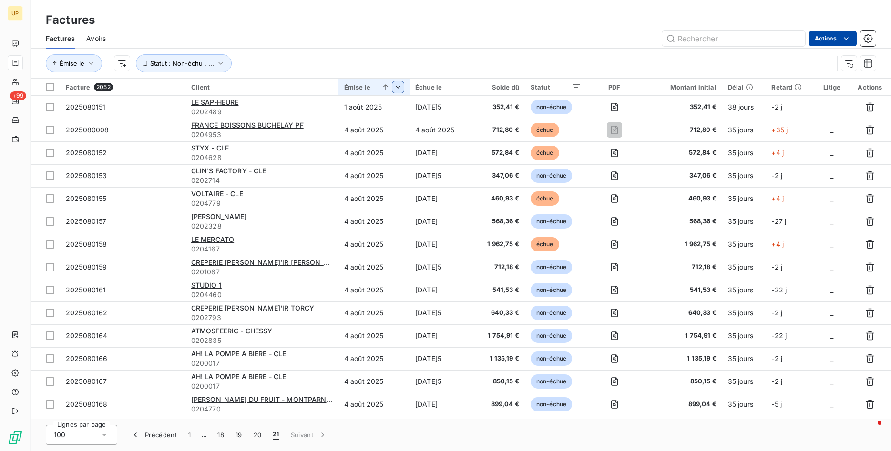
click at [653, 2] on div "Factures Factures Avoirs Actions Émise le Statut : Non-échu , ..." at bounding box center [461, 39] width 860 height 79
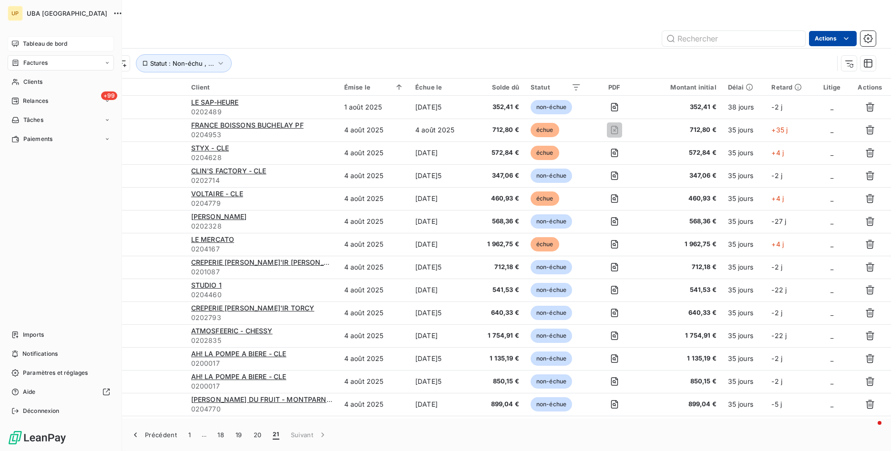
click at [22, 45] on div "Tableau de bord" at bounding box center [61, 43] width 106 height 15
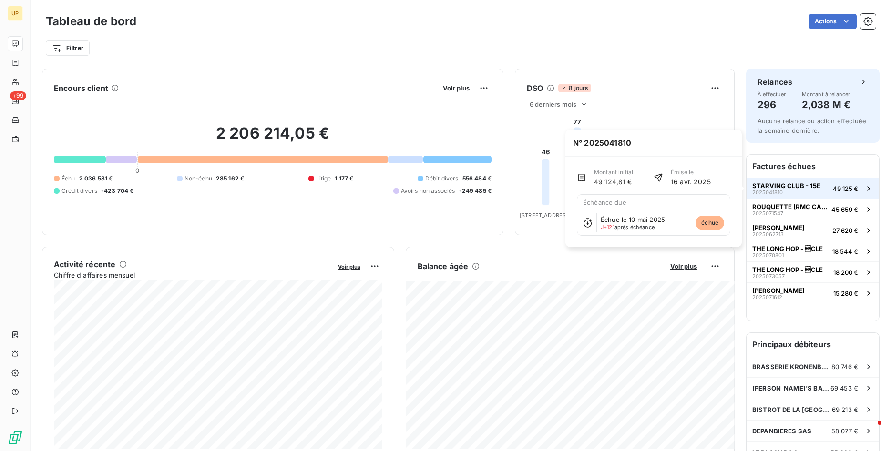
click at [799, 192] on div "STARVING CLUB - 15E 2025041810" at bounding box center [786, 188] width 68 height 13
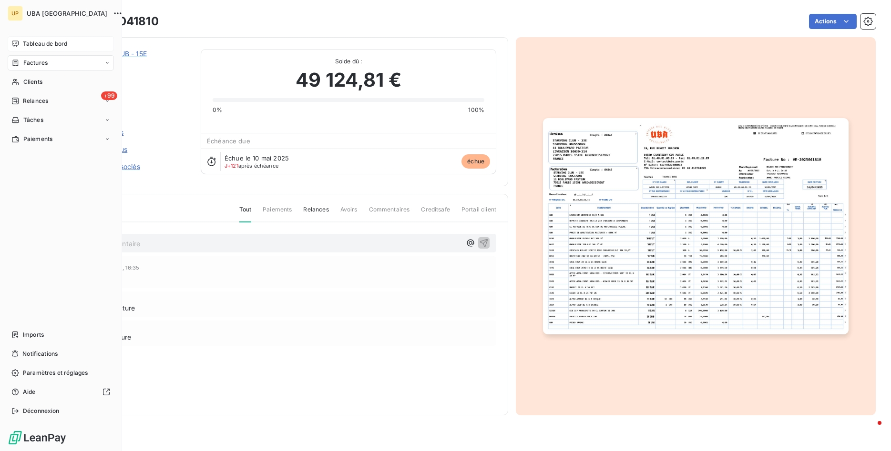
click at [37, 45] on span "Tableau de bord" at bounding box center [45, 44] width 44 height 9
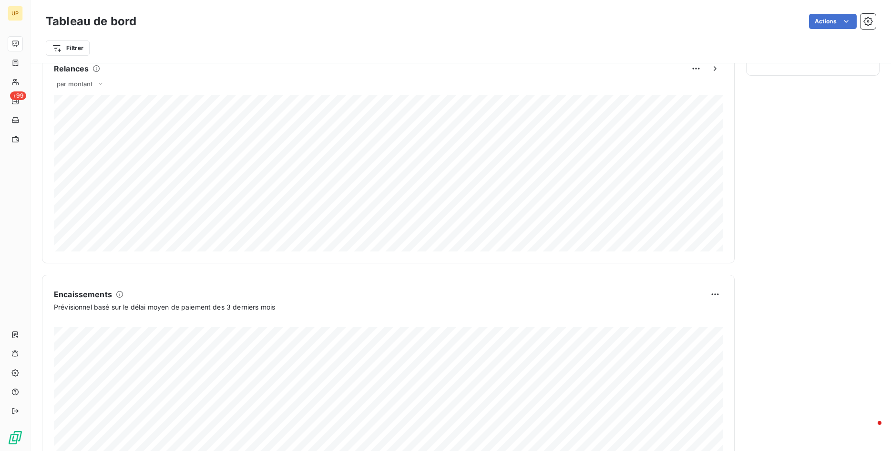
scroll to position [478, 0]
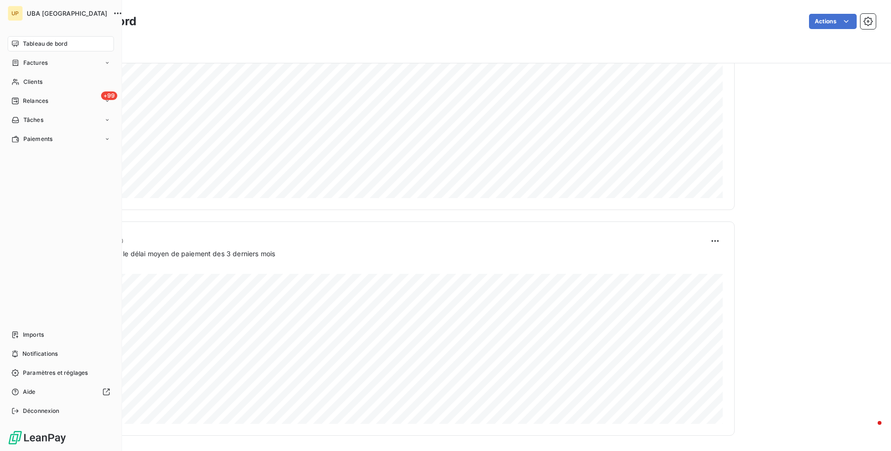
click at [50, 47] on span "Tableau de bord" at bounding box center [45, 44] width 44 height 9
click at [37, 77] on div "Clients" at bounding box center [61, 81] width 106 height 15
